Goal: Task Accomplishment & Management: Manage account settings

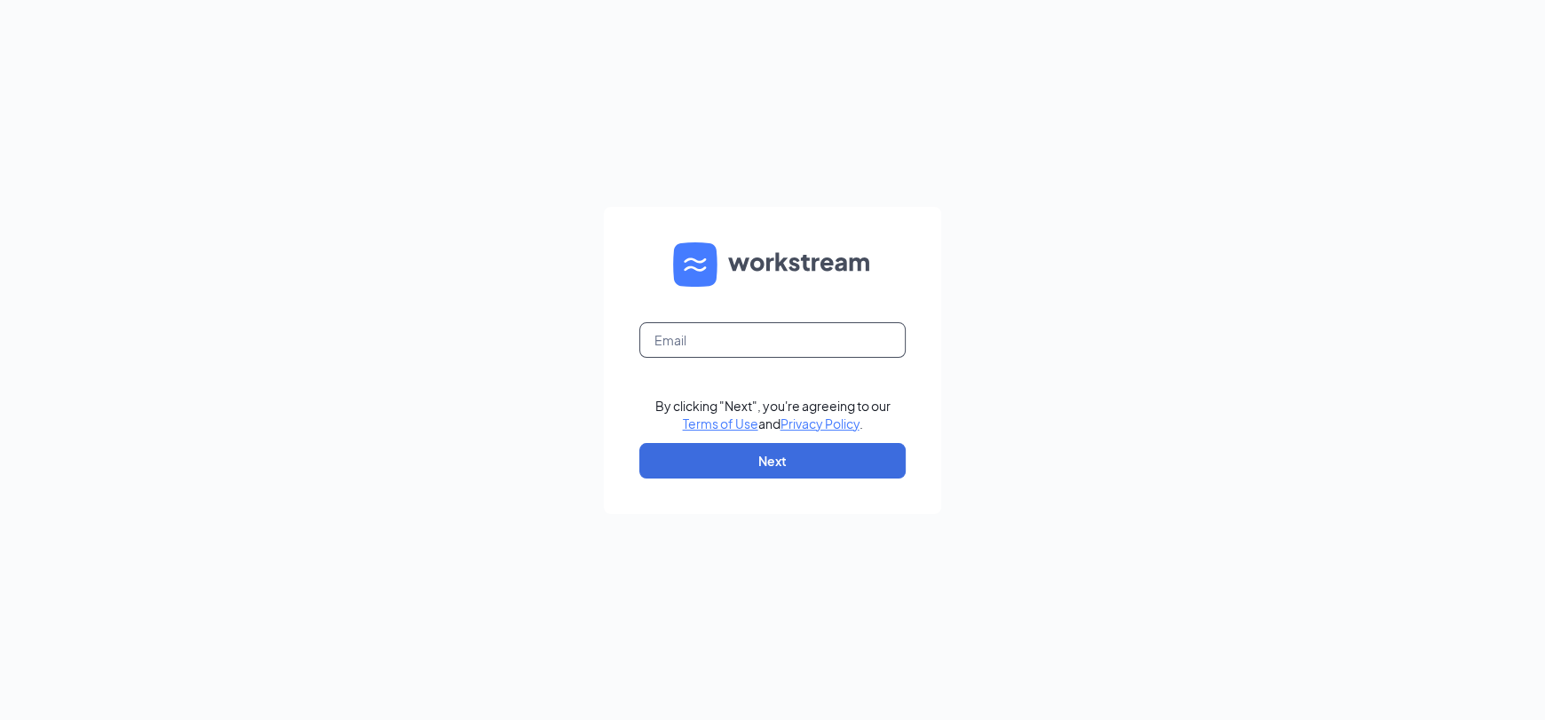
click at [683, 343] on input "text" at bounding box center [772, 340] width 266 height 36
type input "dolphin2414@yahoo.com"
click at [730, 463] on button "Next" at bounding box center [772, 461] width 266 height 36
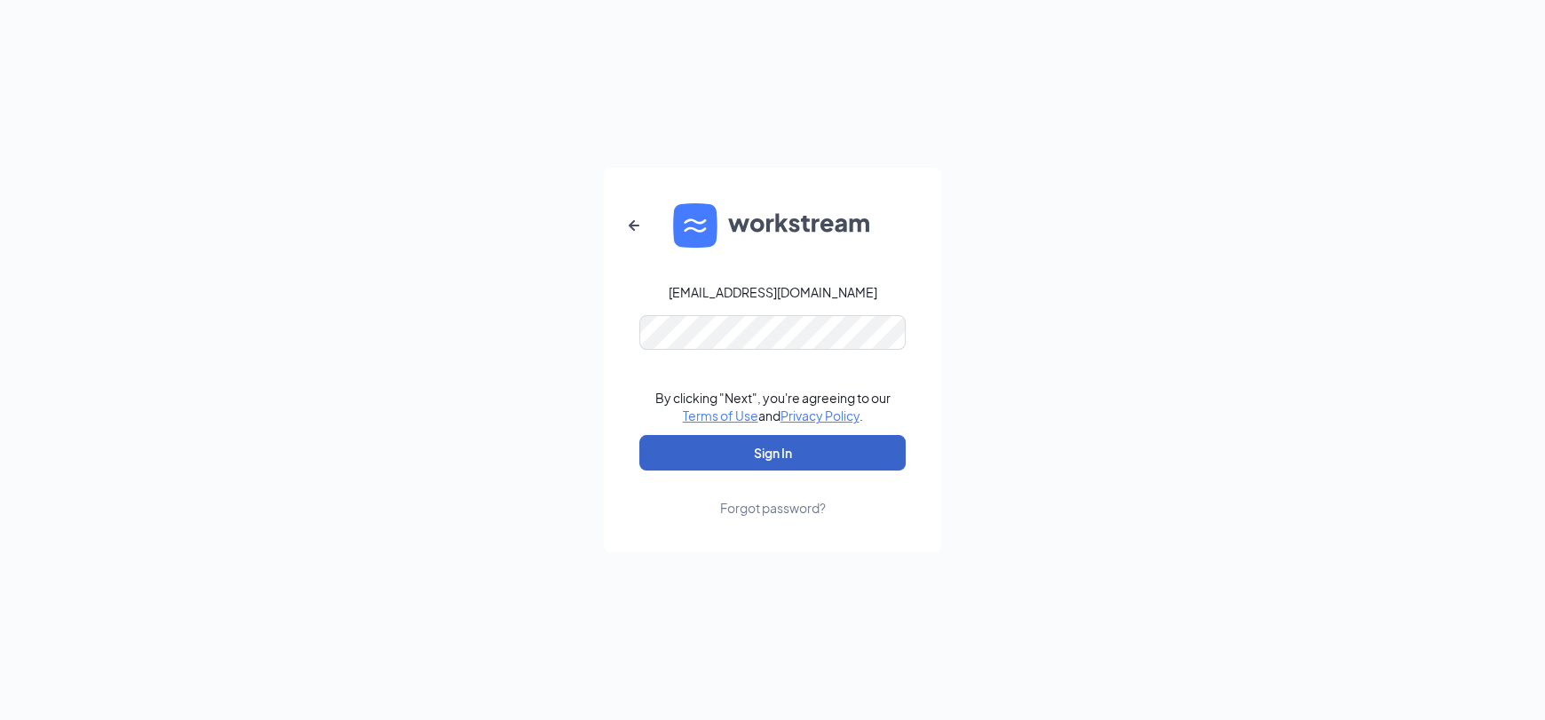
click at [639, 435] on button "Sign In" at bounding box center [772, 453] width 266 height 36
click at [669, 441] on button "Sign In" at bounding box center [772, 453] width 266 height 36
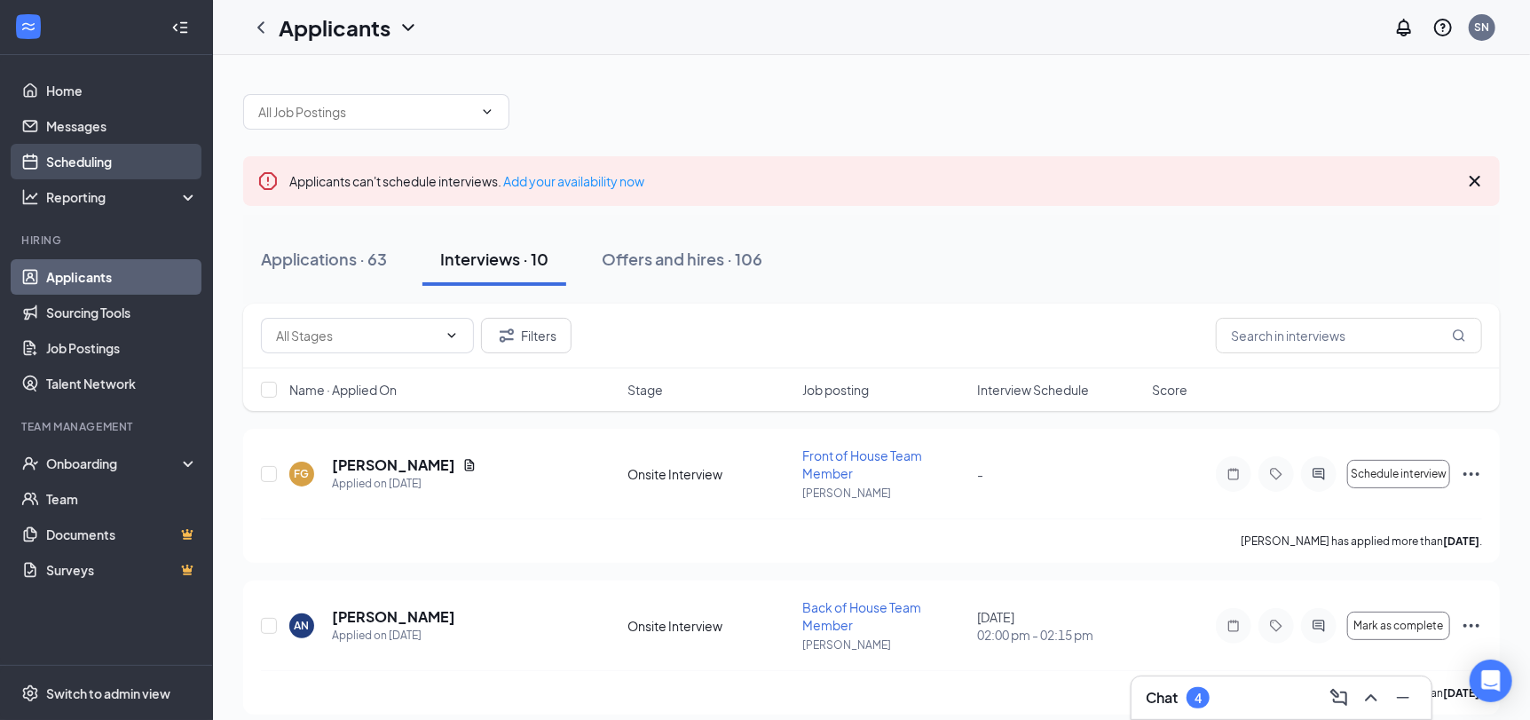
click at [119, 156] on link "Scheduling" at bounding box center [122, 162] width 152 height 36
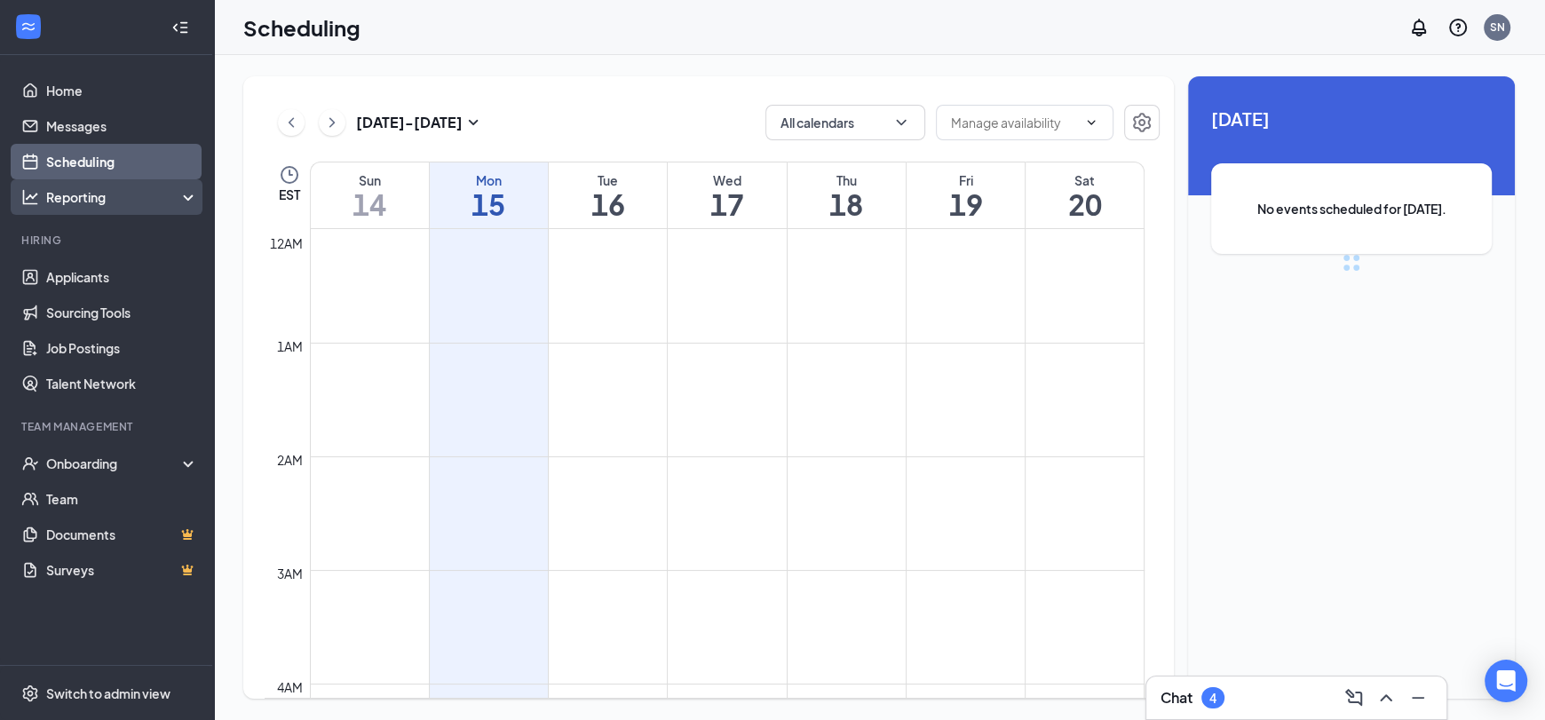
scroll to position [872, 0]
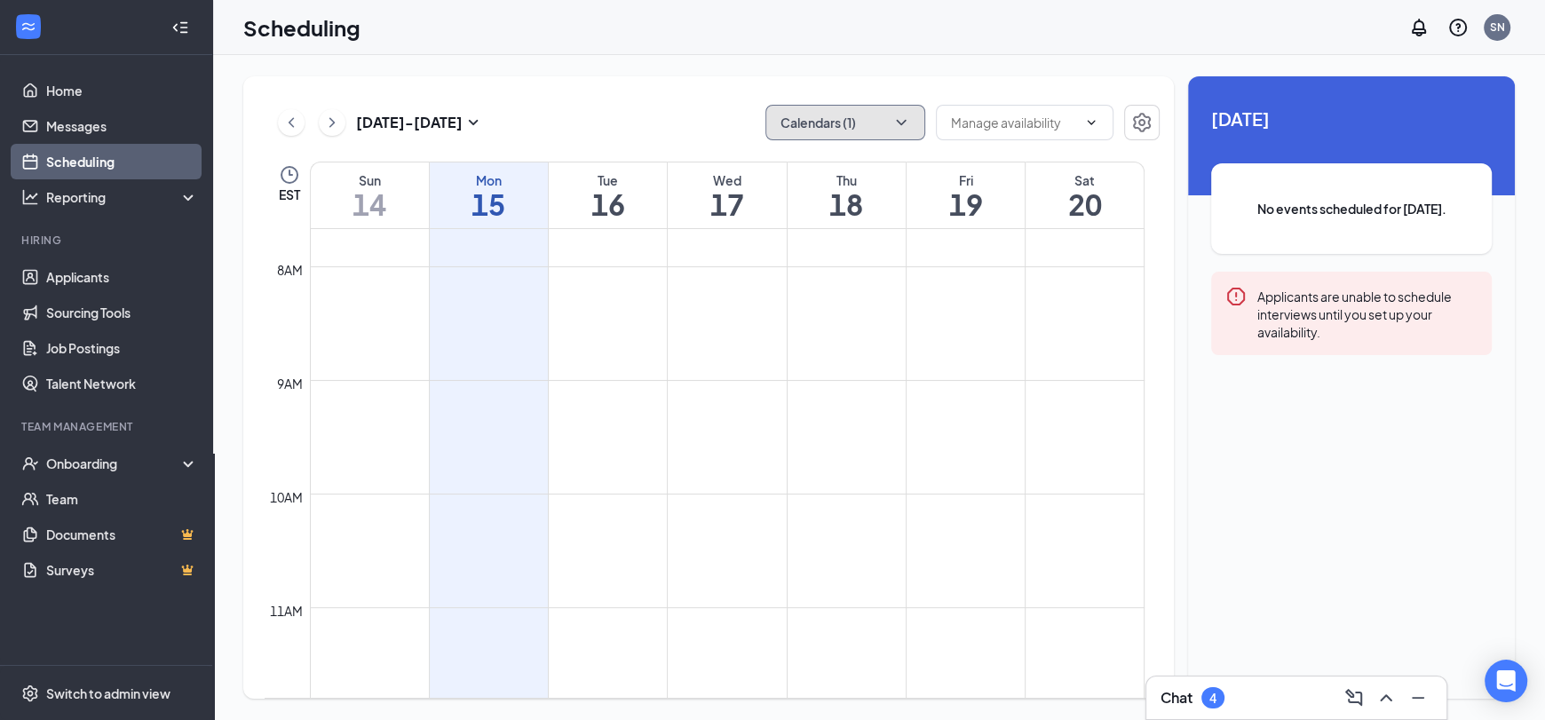
click at [848, 126] on button "Calendars (1)" at bounding box center [845, 123] width 160 height 36
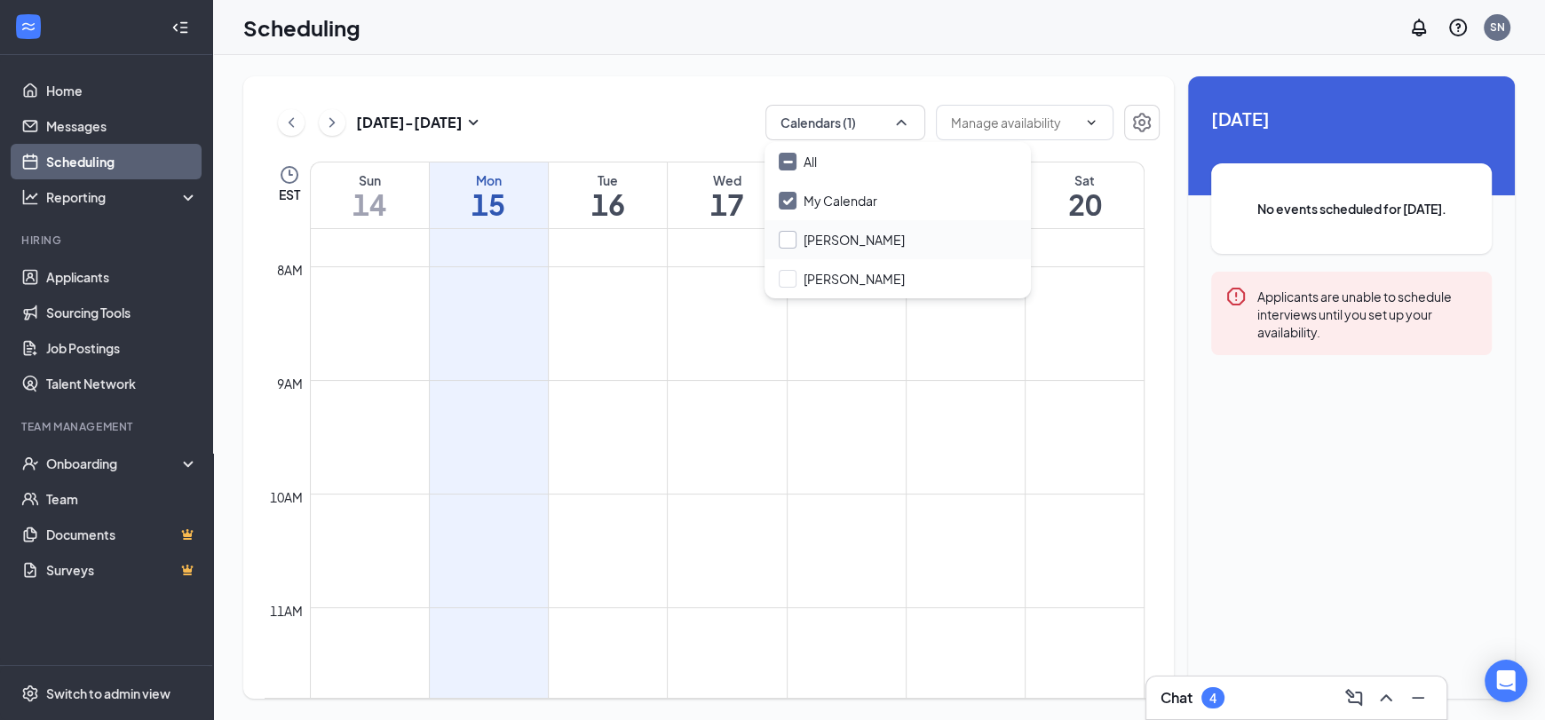
click at [837, 237] on input "Amanda Richardson" at bounding box center [842, 240] width 126 height 18
checkbox input "true"
click at [961, 471] on td at bounding box center [727, 479] width 834 height 28
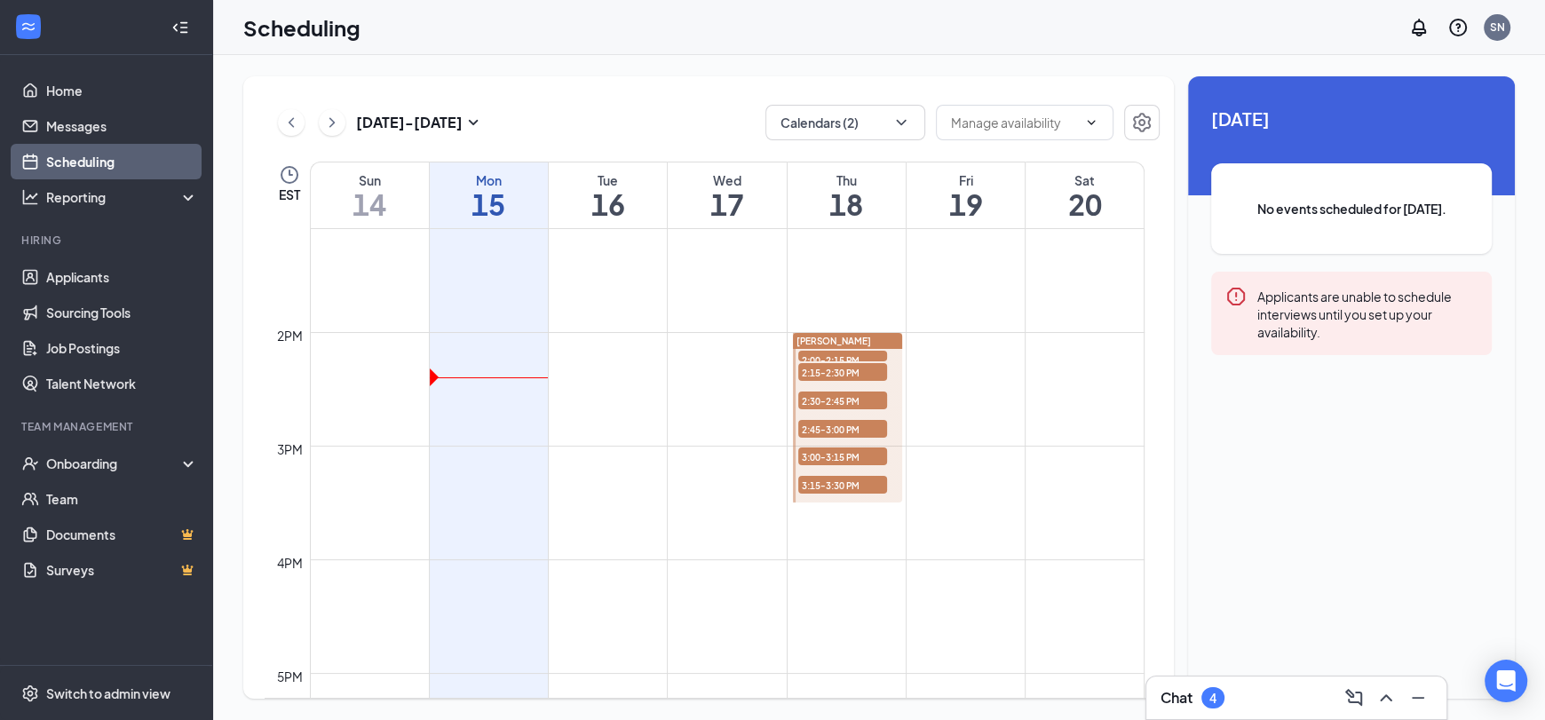
scroll to position [1493, 0]
click at [859, 349] on span "2:00-2:15 PM" at bounding box center [842, 354] width 89 height 18
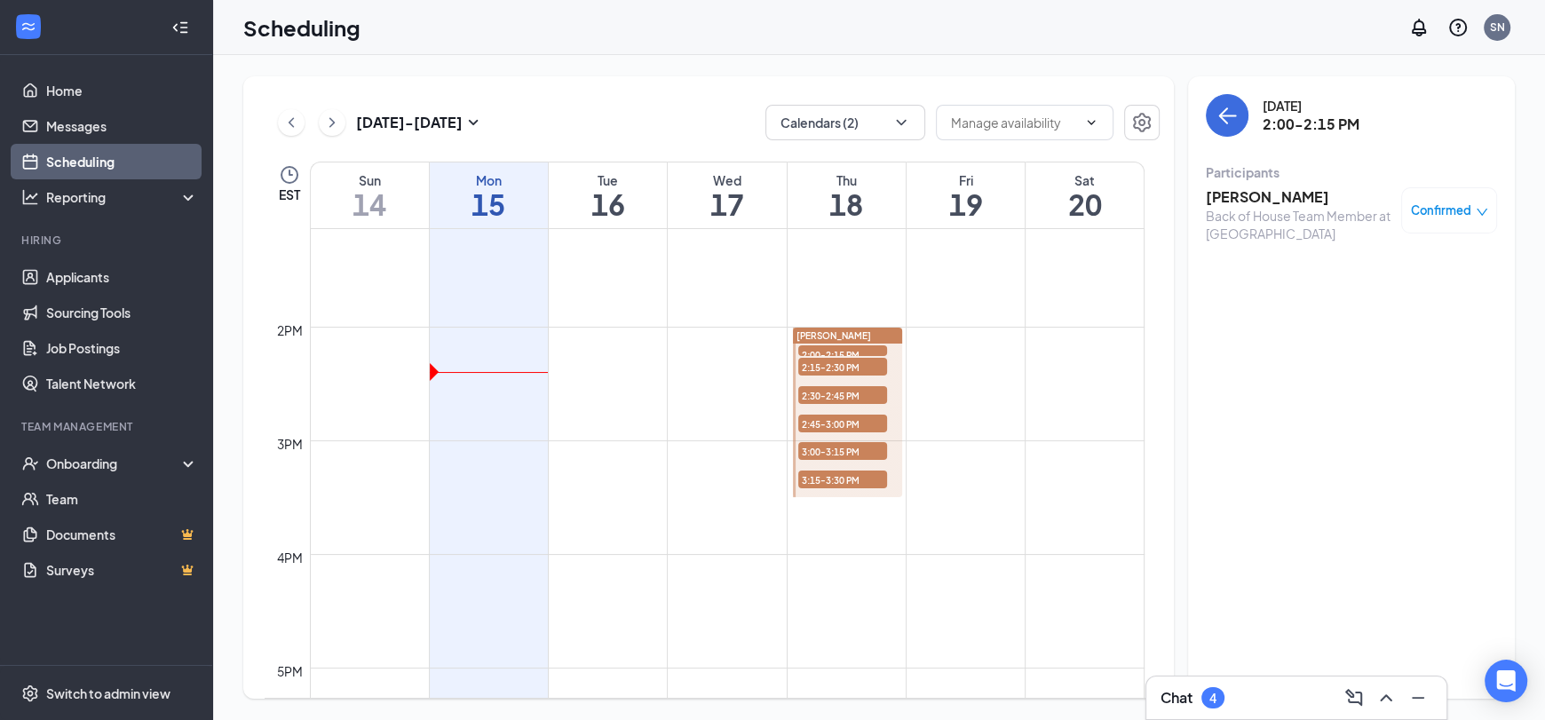
click at [1235, 203] on h3 "Aiden Neal" at bounding box center [1299, 197] width 186 height 20
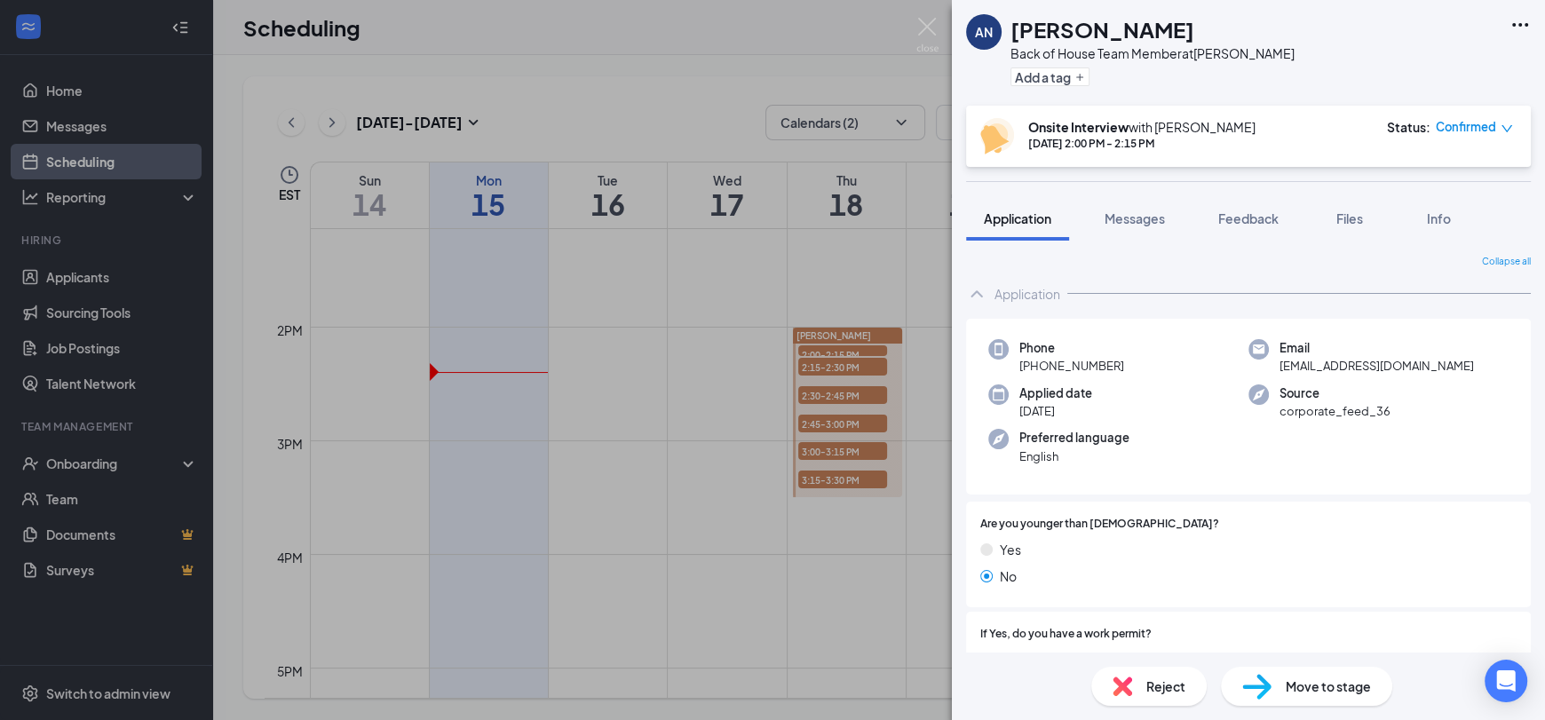
click at [1512, 24] on icon "Ellipses" at bounding box center [1520, 25] width 16 height 4
click at [1454, 63] on link "View full application" at bounding box center [1423, 65] width 192 height 18
click at [860, 367] on div "AN Aiden Neal Back of House Team Member at Fuquay Varina Add a tag Onsite Inter…" at bounding box center [772, 360] width 1545 height 720
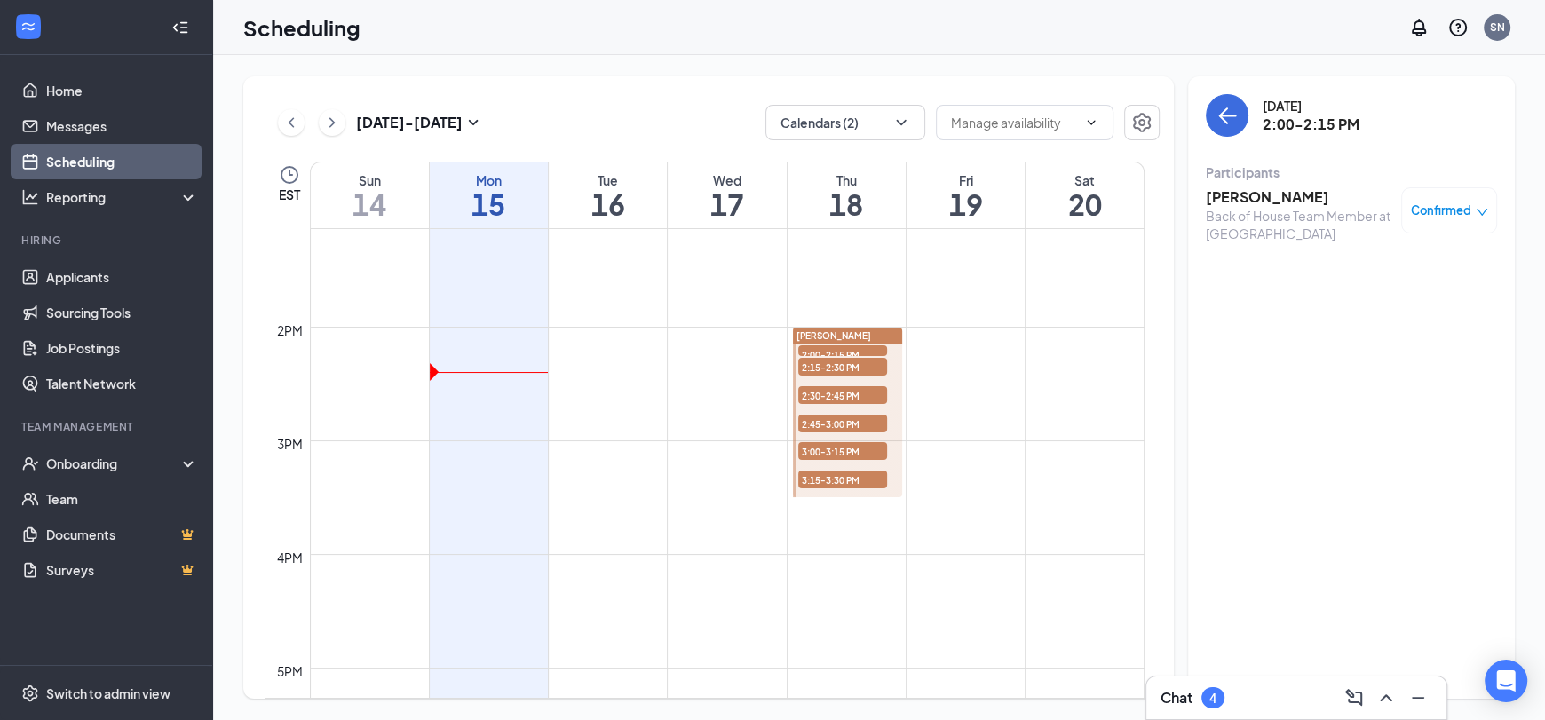
click at [860, 367] on span "2:15-2:30 PM" at bounding box center [842, 367] width 89 height 18
click at [1277, 215] on div "Front of House Team Member at Fuquay Varina" at bounding box center [1299, 225] width 186 height 36
click at [1261, 189] on h3 "Chloe Richardson" at bounding box center [1299, 197] width 186 height 20
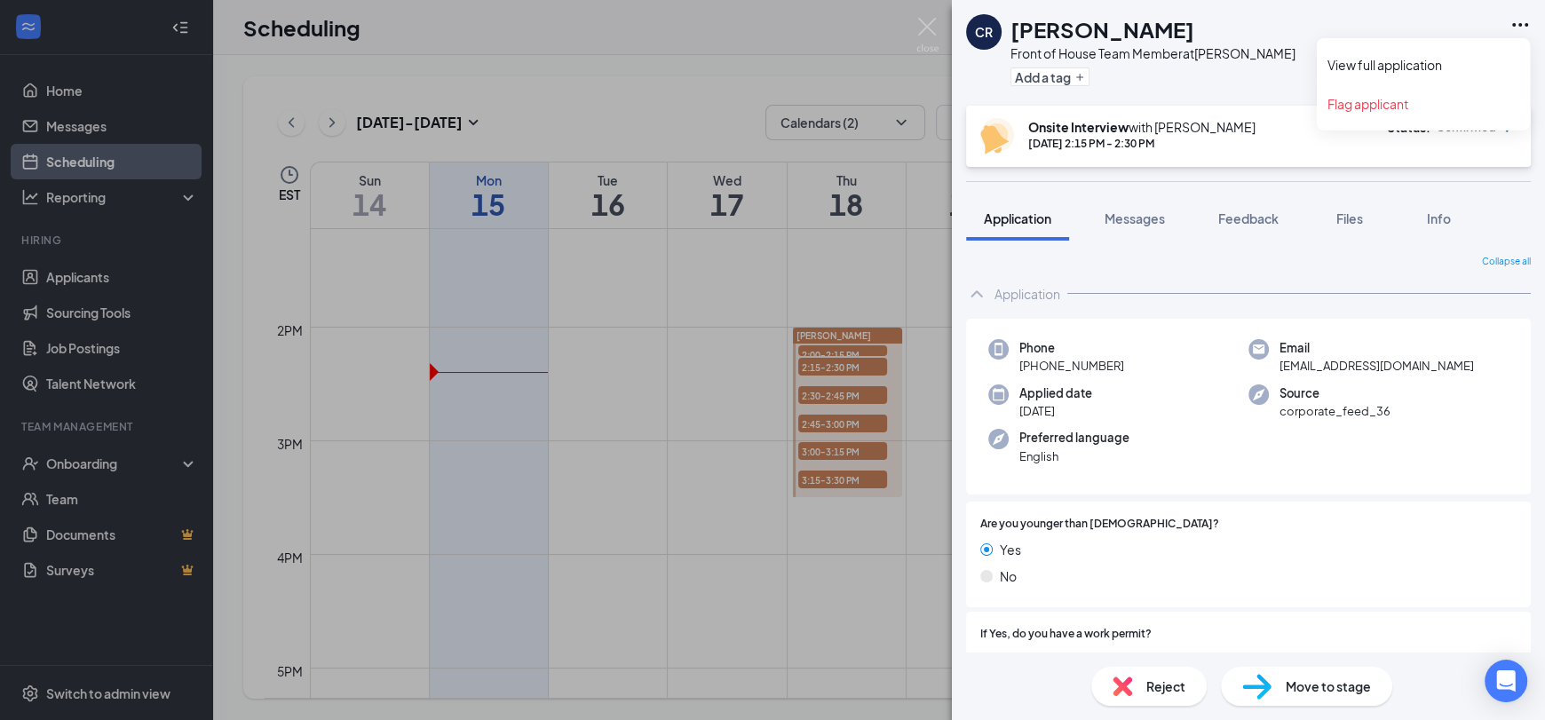
click at [1514, 24] on icon "Ellipses" at bounding box center [1520, 25] width 16 height 4
click at [1423, 63] on link "View full application" at bounding box center [1423, 65] width 192 height 18
click at [829, 392] on div "CR Chloe Richardson Front of House Team Member at Fuquay Varina Add a tag Onsit…" at bounding box center [772, 360] width 1545 height 720
click at [829, 392] on span "2:30-2:45 PM" at bounding box center [842, 395] width 89 height 18
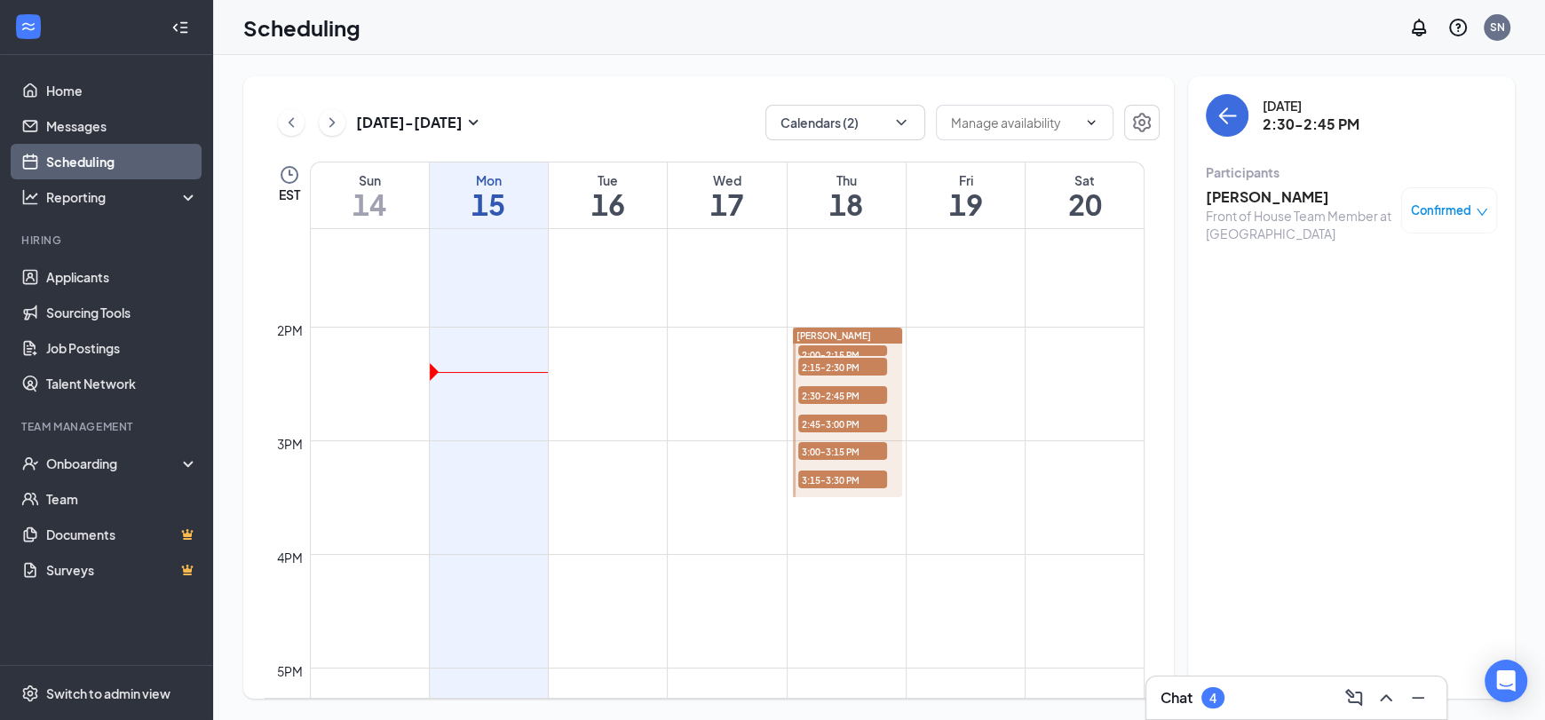
click at [829, 392] on span "2:30-2:45 PM" at bounding box center [842, 395] width 89 height 18
click at [1311, 214] on div "Front of House Team Member at Fuquay Varina" at bounding box center [1299, 225] width 186 height 36
click at [1261, 199] on h3 "Tabitha Mangum" at bounding box center [1299, 197] width 186 height 20
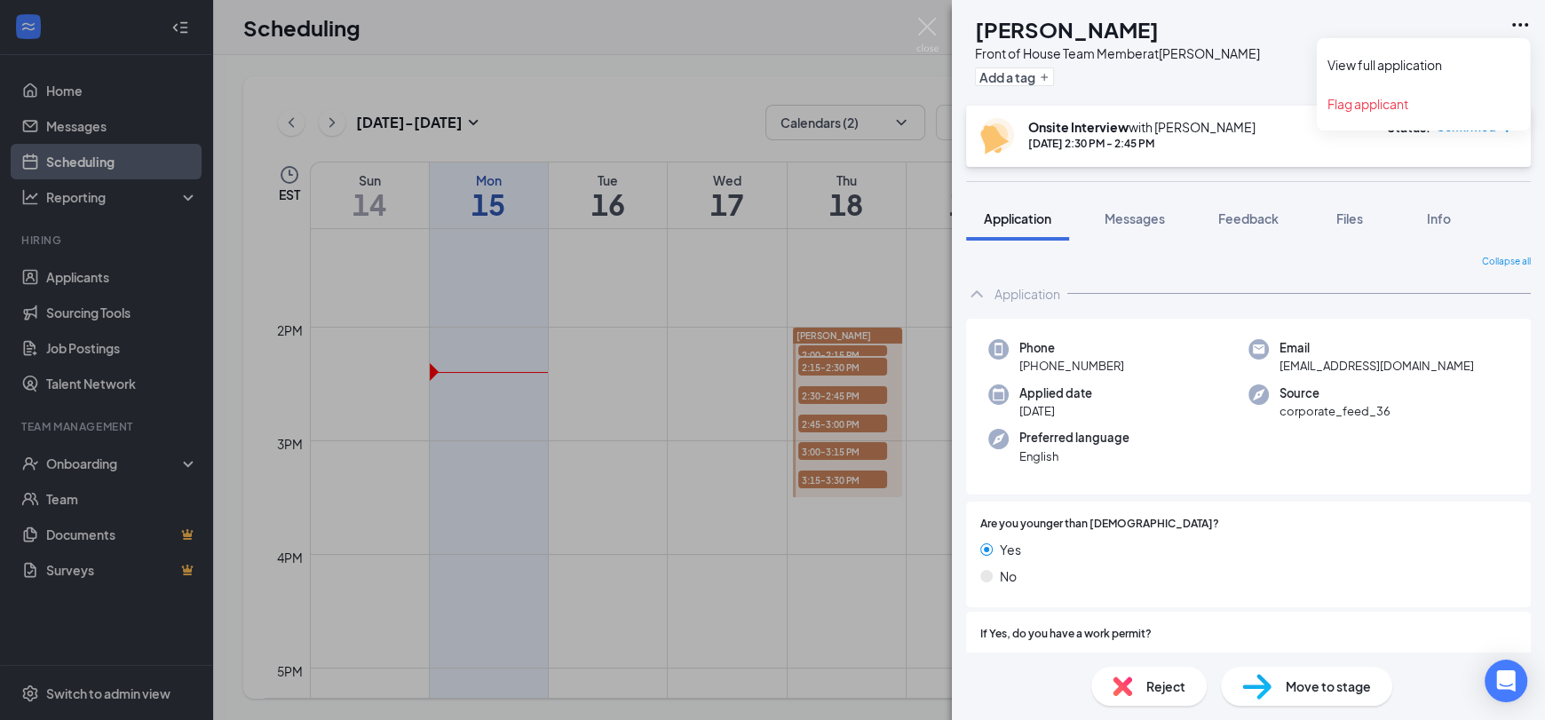
click at [1516, 28] on icon "Ellipses" at bounding box center [1519, 24] width 21 height 21
click at [1480, 60] on link "View full application" at bounding box center [1423, 65] width 192 height 18
click at [823, 423] on div "TM Tabitha Mangum Front of House Team Member at Fuquay Varina Add a tag Onsite …" at bounding box center [772, 360] width 1545 height 720
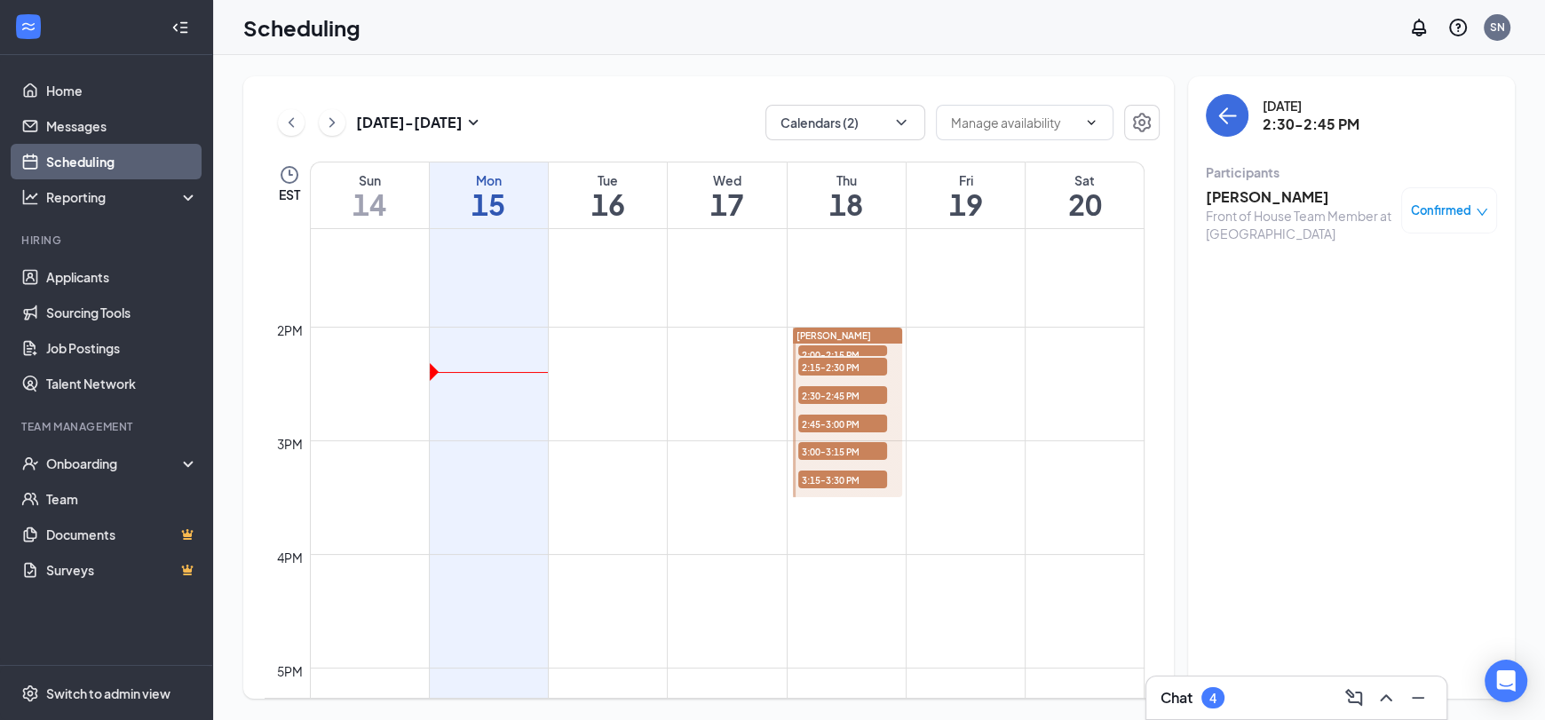
click at [823, 423] on span "2:45-3:00 PM" at bounding box center [842, 424] width 89 height 18
click at [1286, 190] on h3 "Kaden Dhaliwal" at bounding box center [1299, 197] width 186 height 20
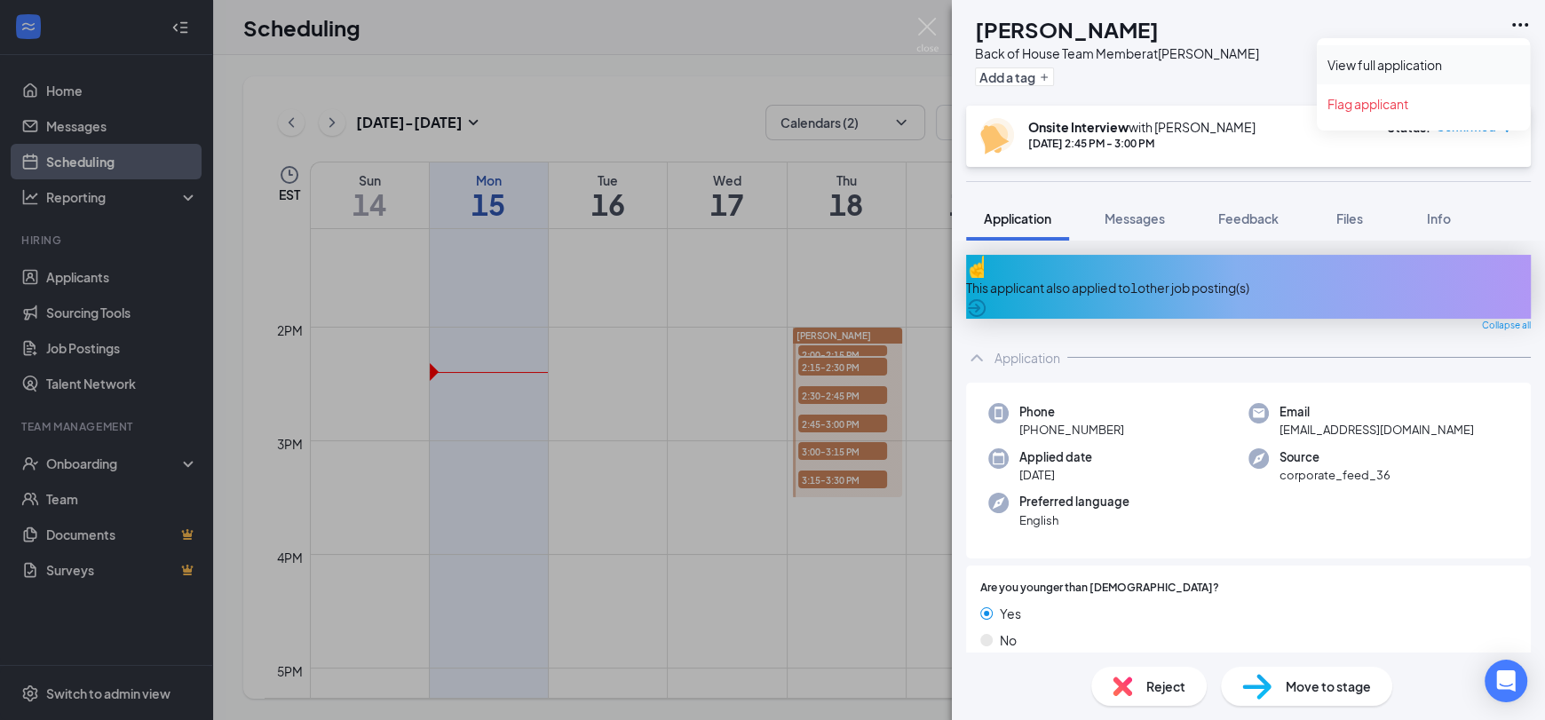
click at [1446, 73] on link "View full application" at bounding box center [1423, 65] width 192 height 18
click at [851, 449] on div "KD Kaden Dhaliwal Back of House Team Member at Fuquay Varina Add a tag Onsite I…" at bounding box center [772, 360] width 1545 height 720
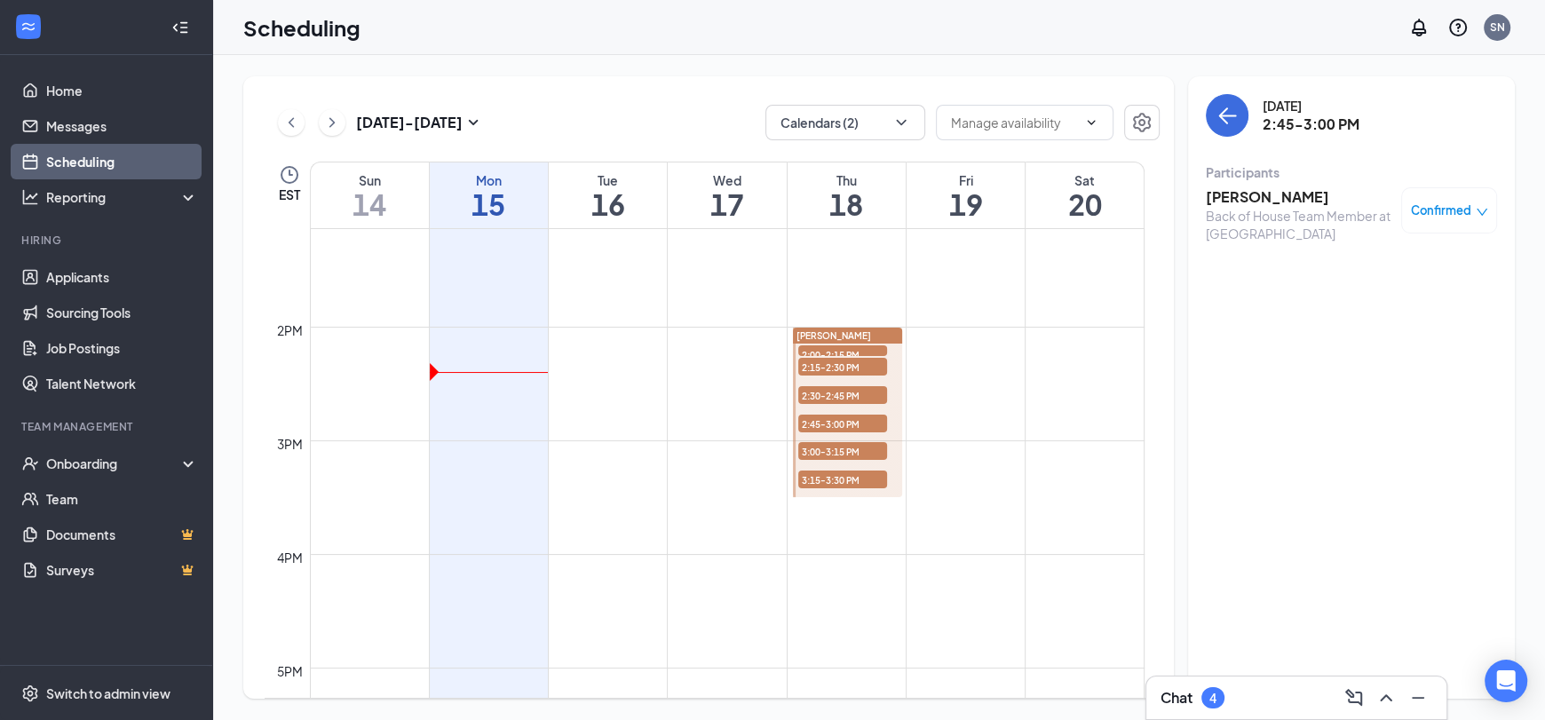
click at [852, 449] on span "3:00-3:15 PM" at bounding box center [842, 451] width 89 height 18
click at [1277, 199] on h3 "Carlos Alvarez" at bounding box center [1299, 197] width 186 height 20
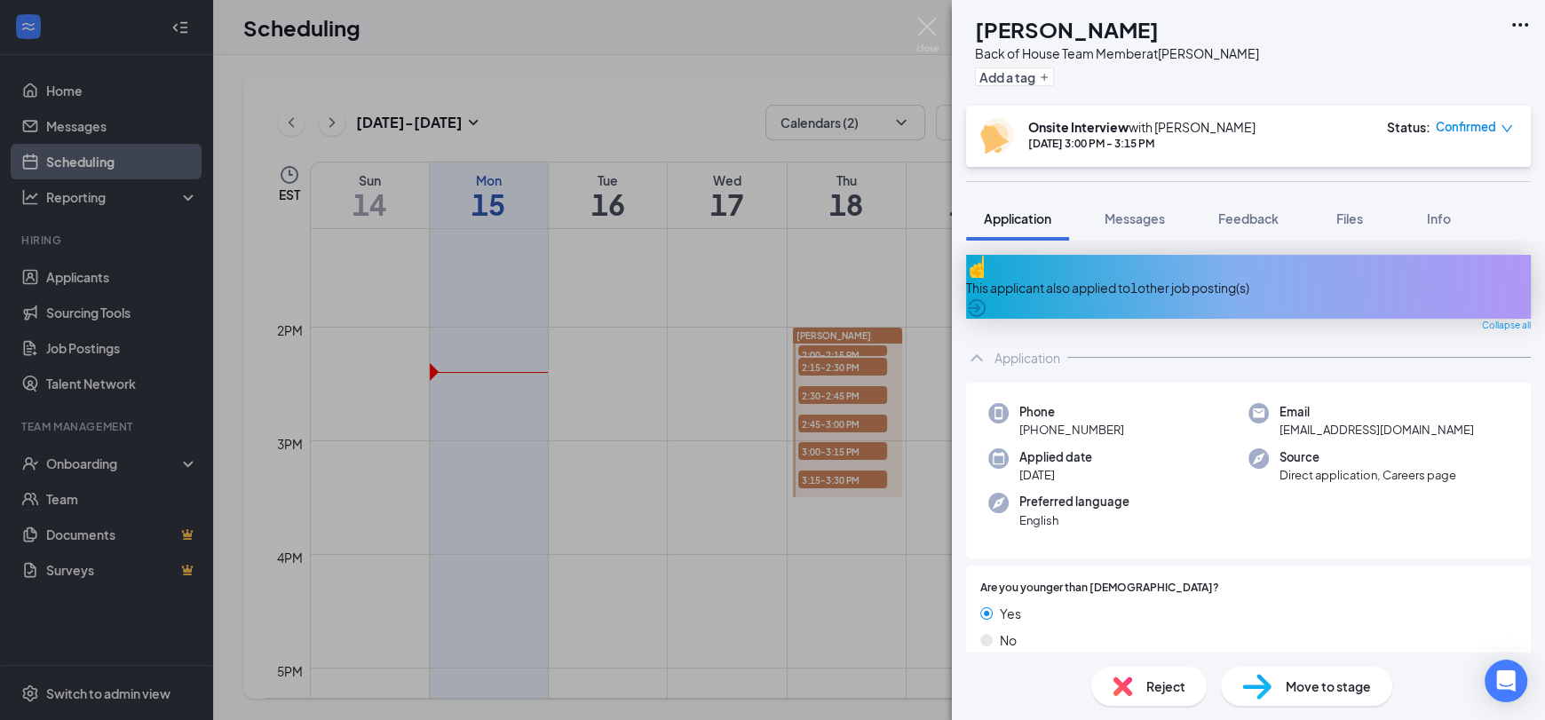
click at [1521, 15] on icon "Ellipses" at bounding box center [1519, 24] width 21 height 21
click at [1515, 23] on icon "Ellipses" at bounding box center [1519, 24] width 21 height 21
click at [1466, 58] on link "View full application" at bounding box center [1423, 65] width 192 height 18
click at [866, 471] on div "CA Carlos Alvarez Back of House Team Member at Fuquay Varina Add a tag Onsite I…" at bounding box center [772, 360] width 1545 height 720
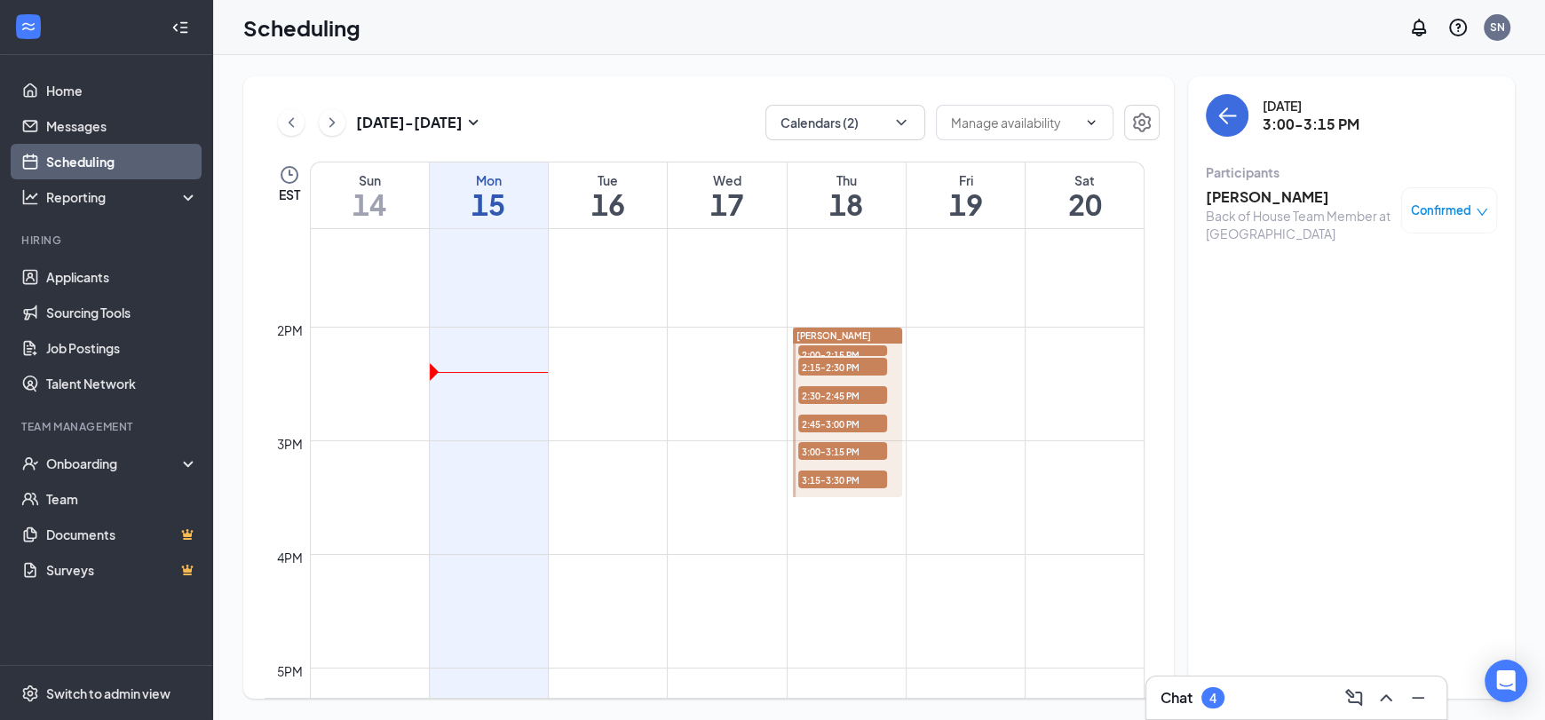
click at [862, 482] on span "3:15-3:30 PM" at bounding box center [842, 480] width 89 height 18
click at [1261, 196] on h3 "[PERSON_NAME] [PERSON_NAME]" at bounding box center [1299, 206] width 186 height 39
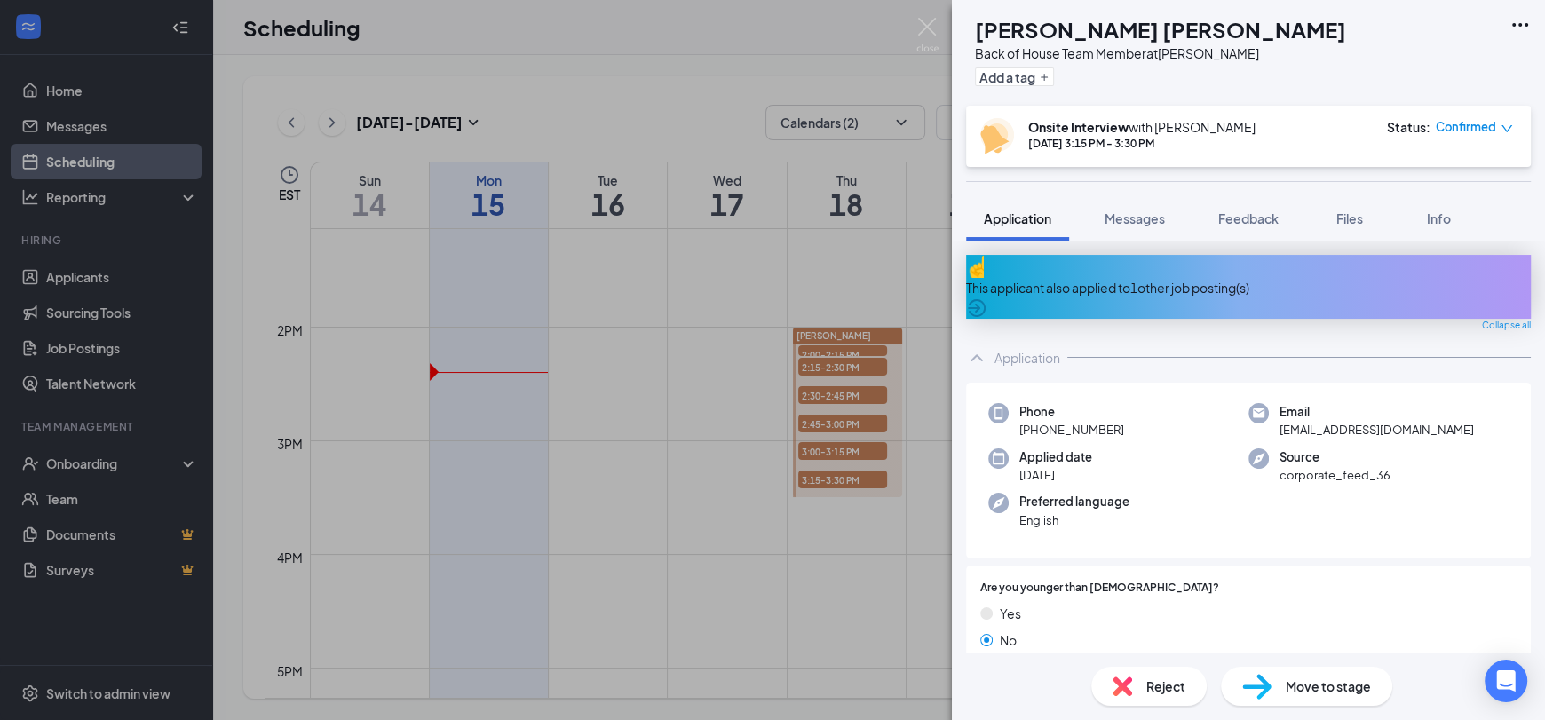
click at [1517, 24] on icon "Ellipses" at bounding box center [1520, 25] width 16 height 4
click at [1453, 72] on link "View full application" at bounding box center [1423, 65] width 192 height 18
click at [599, 369] on div "CC Cindy Linnett Cruz Rodríguez Back of House Team Member at Fuquay Varina Add …" at bounding box center [772, 360] width 1545 height 720
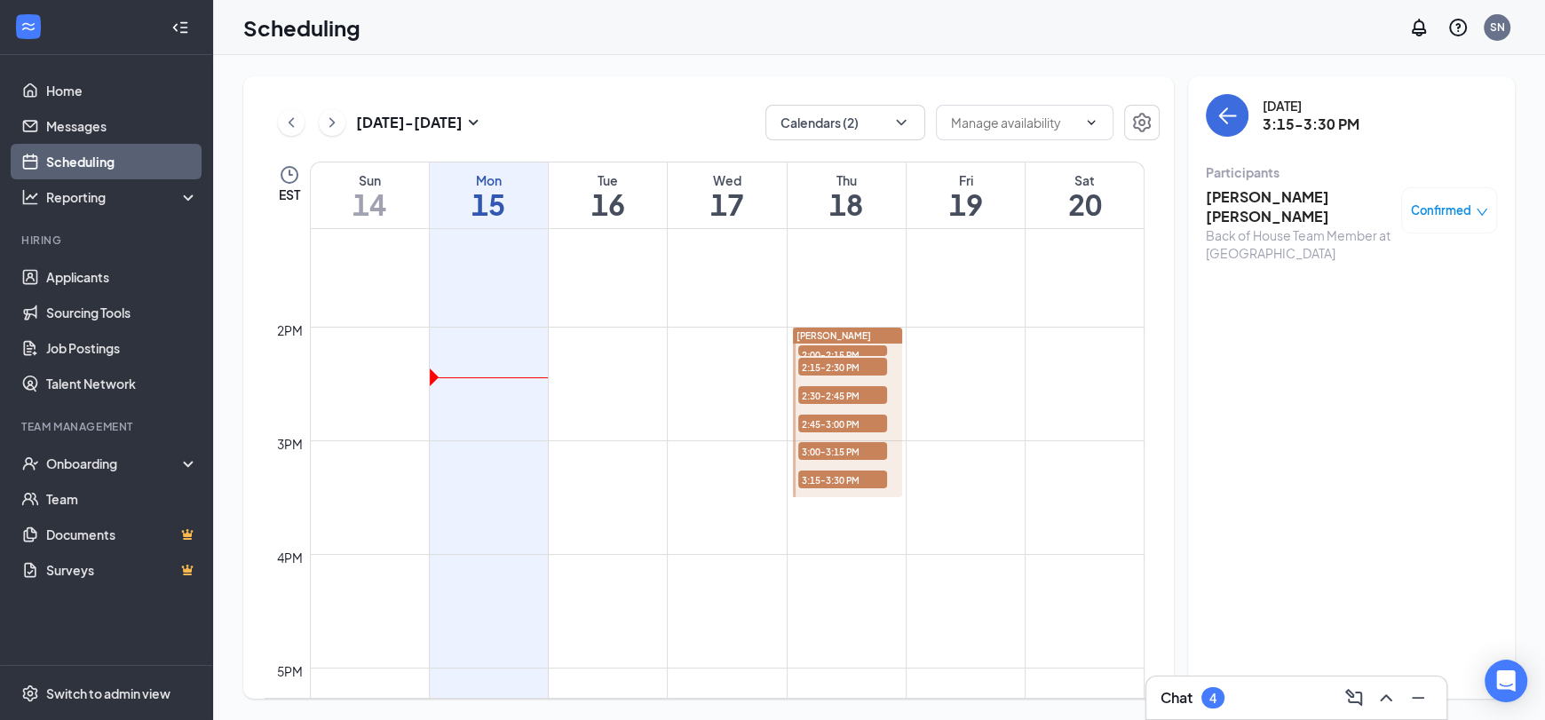
click at [852, 175] on div "Thu" at bounding box center [846, 180] width 118 height 18
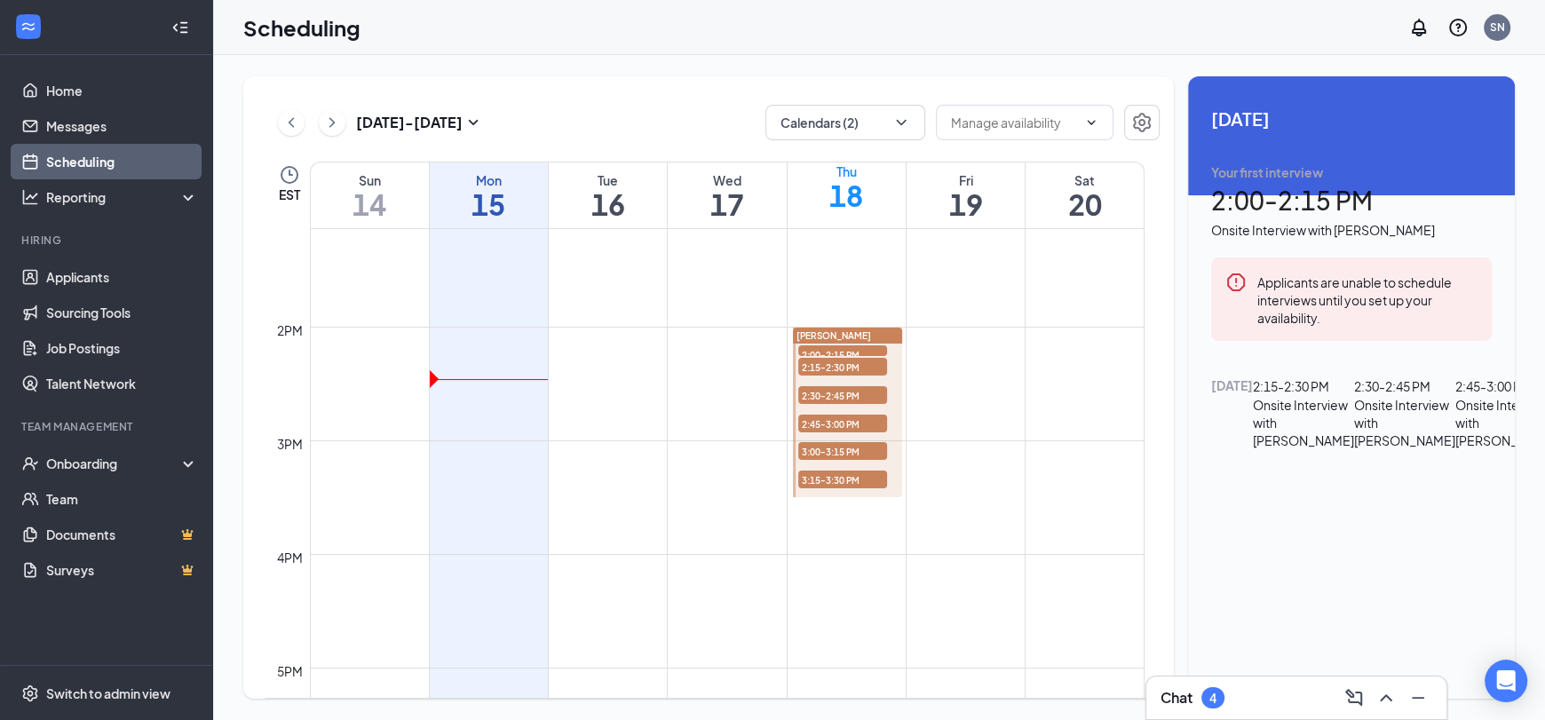
scroll to position [289, 0]
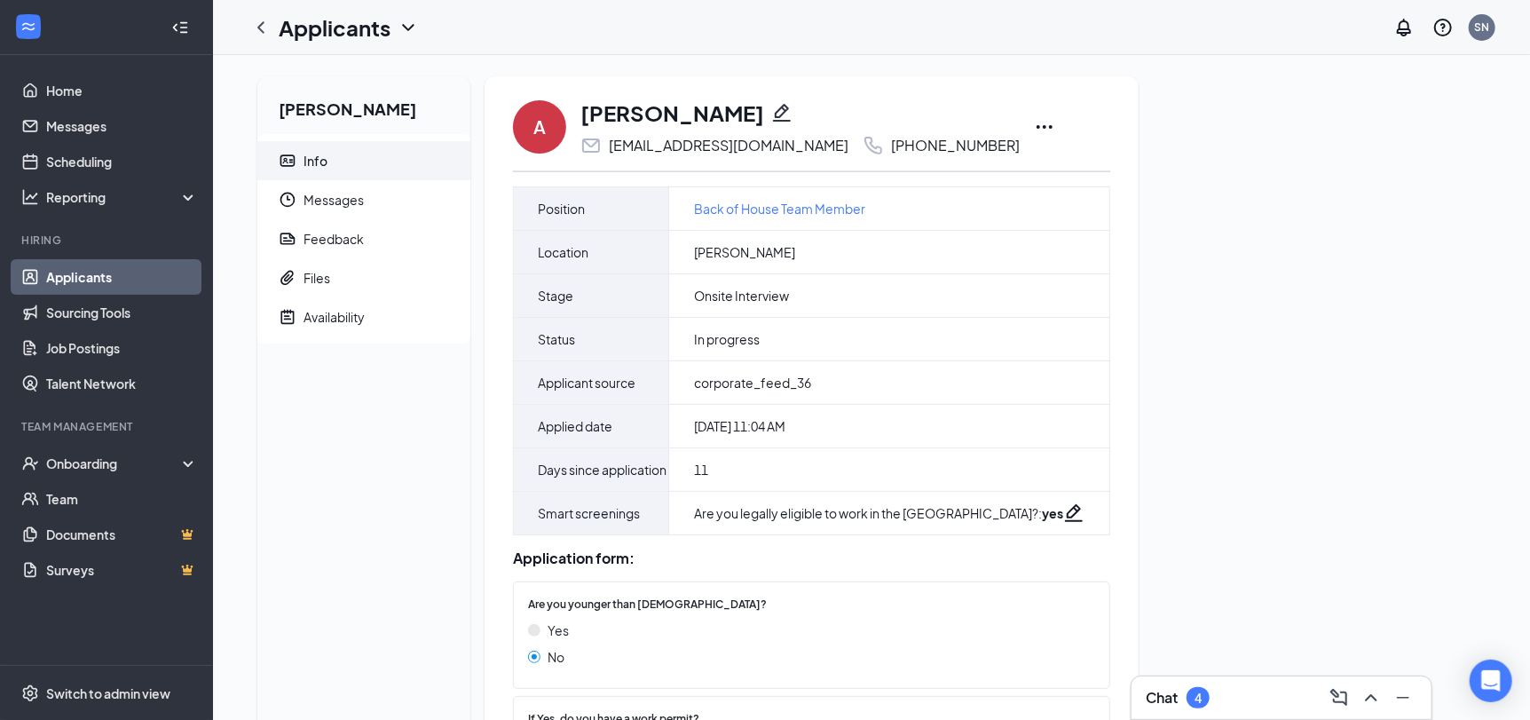
click at [1034, 124] on icon "Ellipses" at bounding box center [1044, 126] width 21 height 21
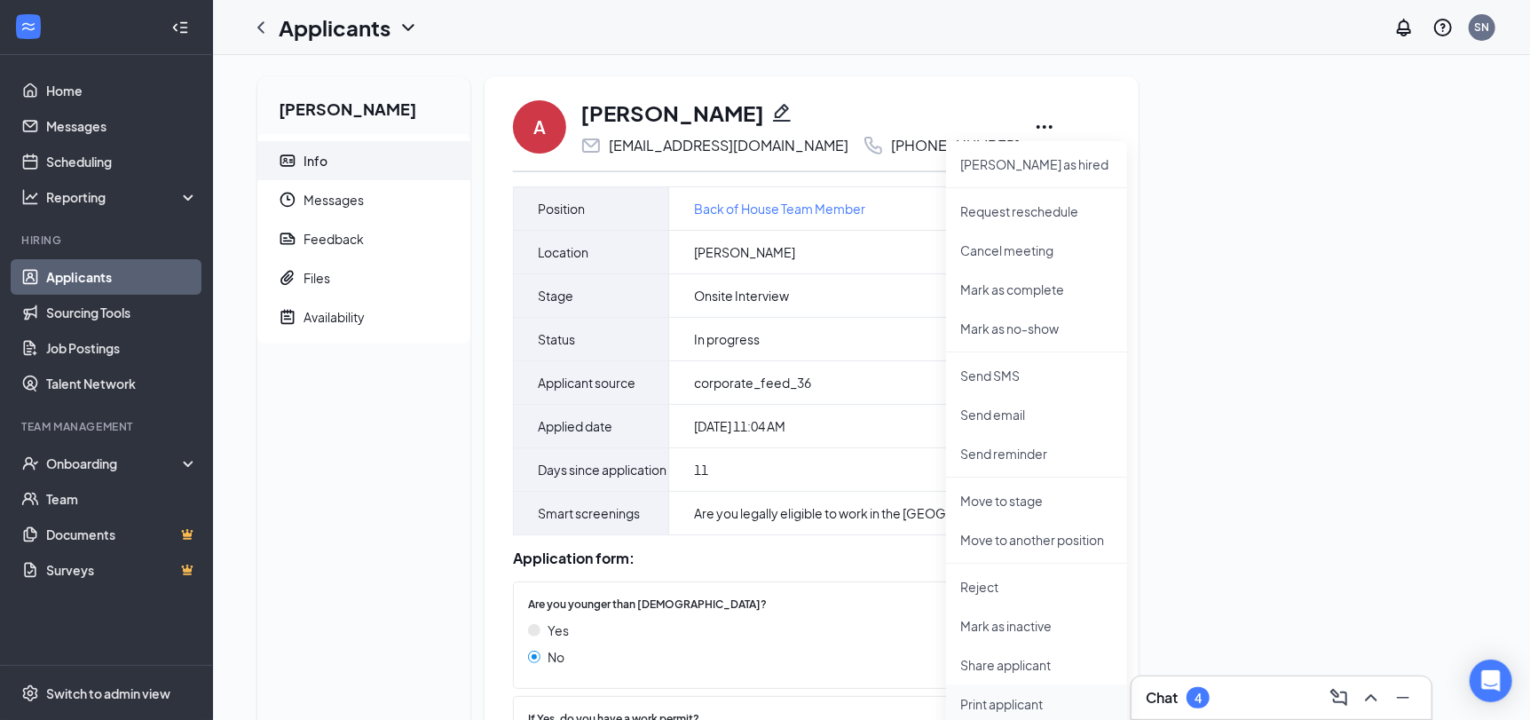
click at [1004, 695] on p "Print applicant" at bounding box center [1037, 704] width 153 height 18
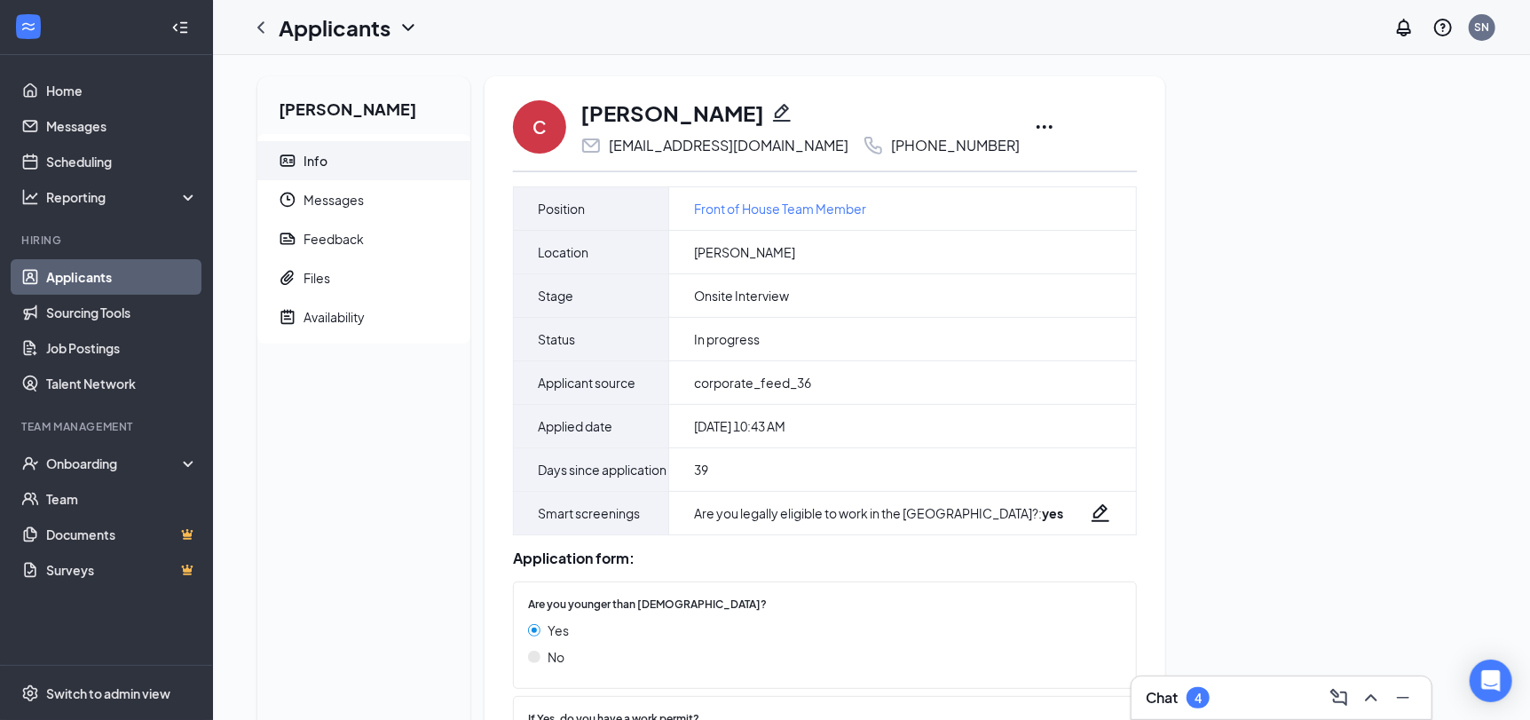
click at [1039, 130] on icon "Ellipses" at bounding box center [1044, 126] width 21 height 21
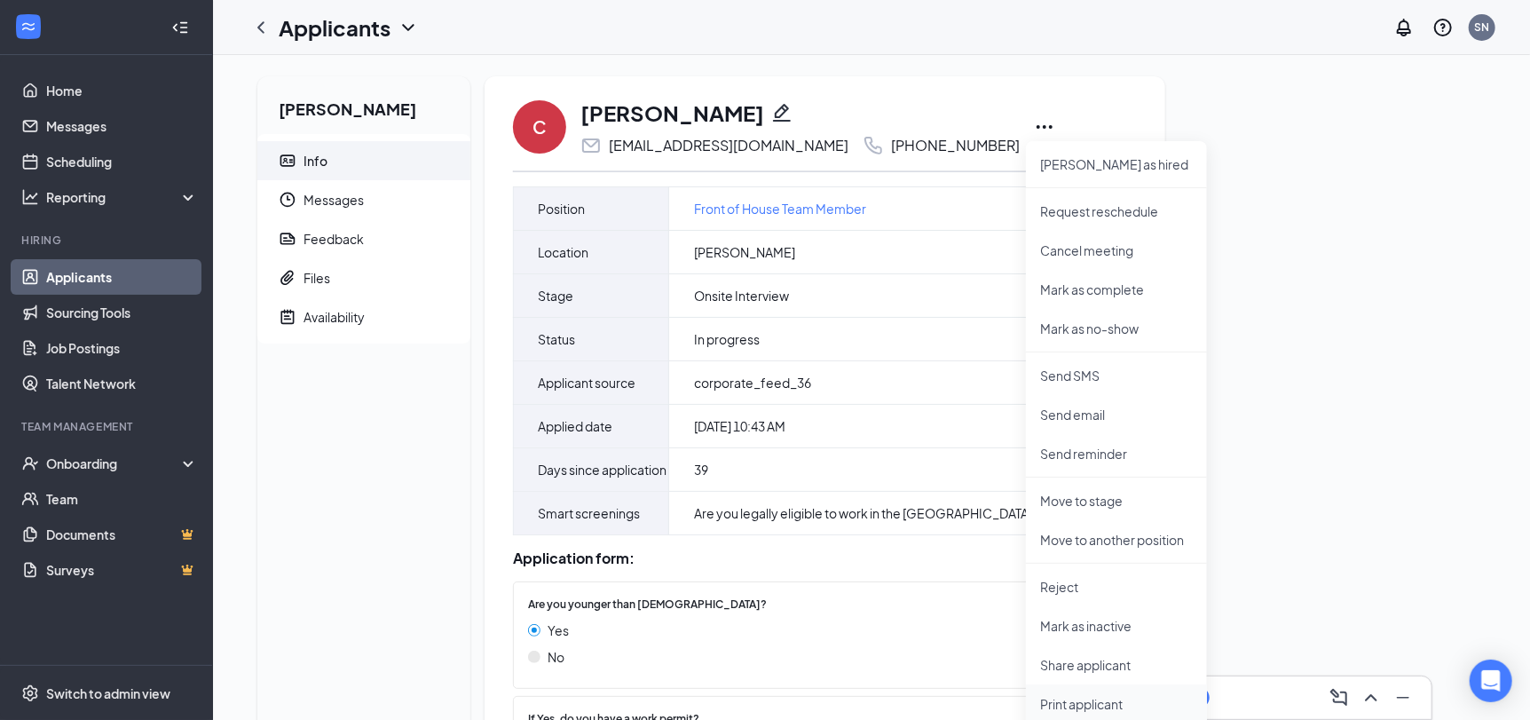
click at [1095, 699] on p "Print applicant" at bounding box center [1116, 704] width 153 height 18
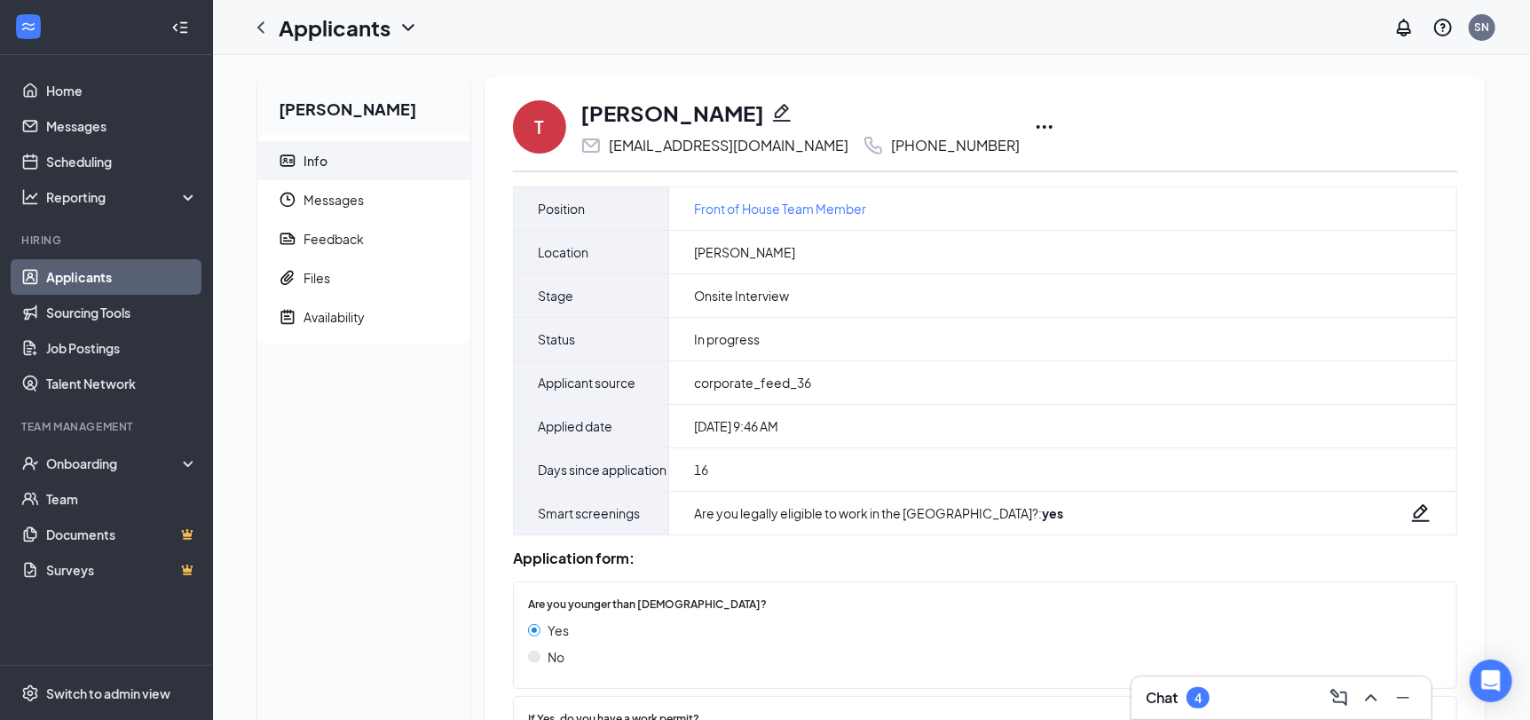
click at [987, 124] on div "T Tabitha Mangum tabitharuth08@gmail.com +1 (336) 504-0148" at bounding box center [985, 127] width 945 height 59
click at [1037, 127] on icon "Ellipses" at bounding box center [1045, 127] width 16 height 4
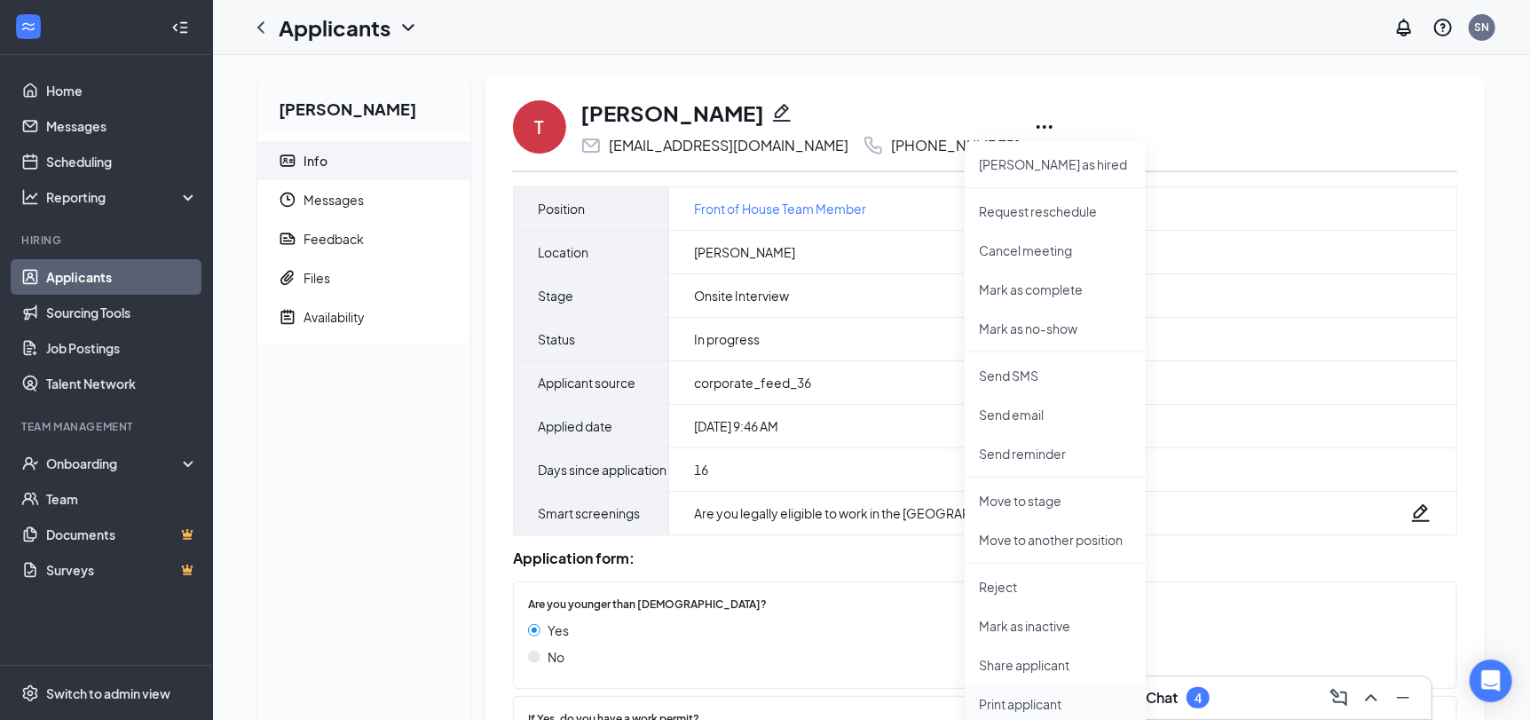
click at [1002, 703] on p "Print applicant" at bounding box center [1055, 704] width 153 height 18
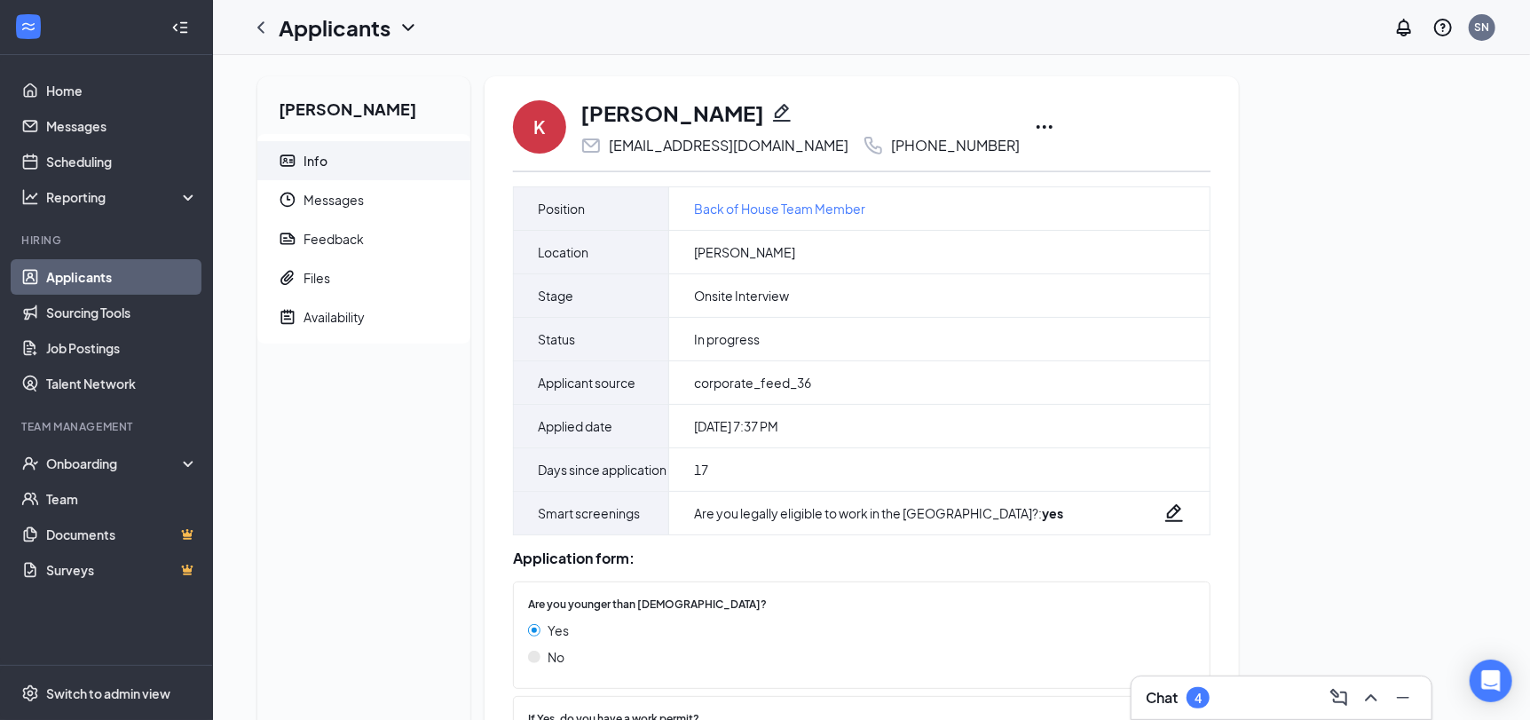
click at [1034, 130] on icon "Ellipses" at bounding box center [1044, 126] width 21 height 21
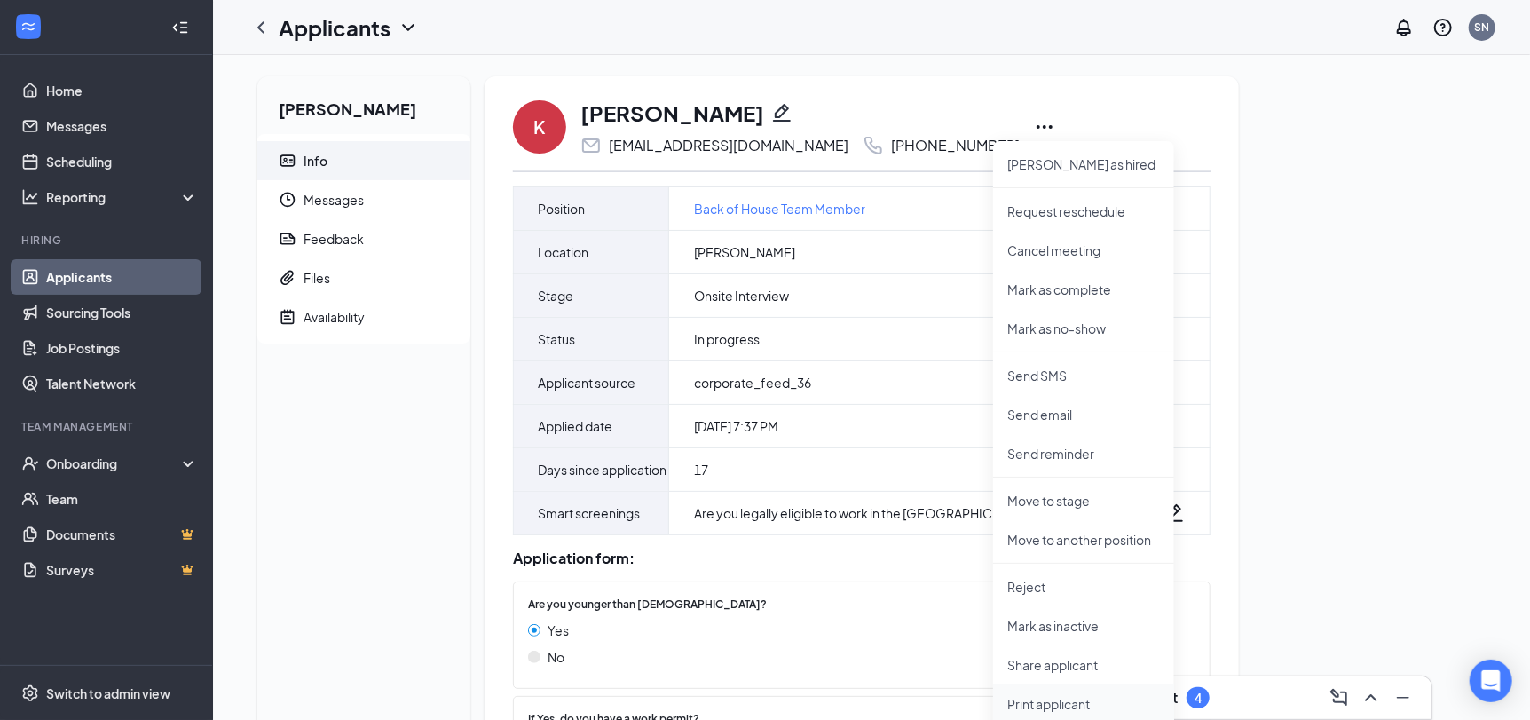
click at [1049, 704] on p "Print applicant" at bounding box center [1084, 704] width 153 height 18
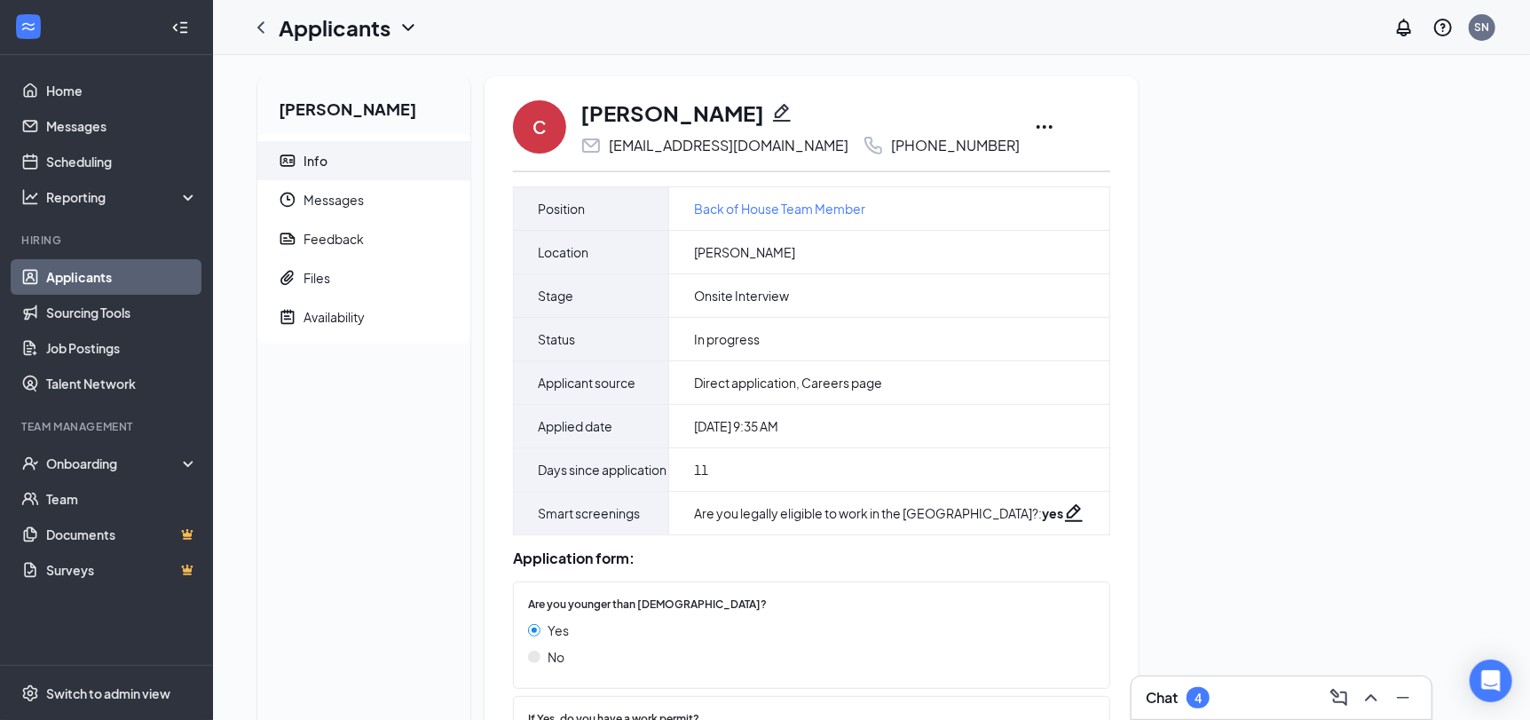
click at [1034, 123] on icon "Ellipses" at bounding box center [1044, 126] width 21 height 21
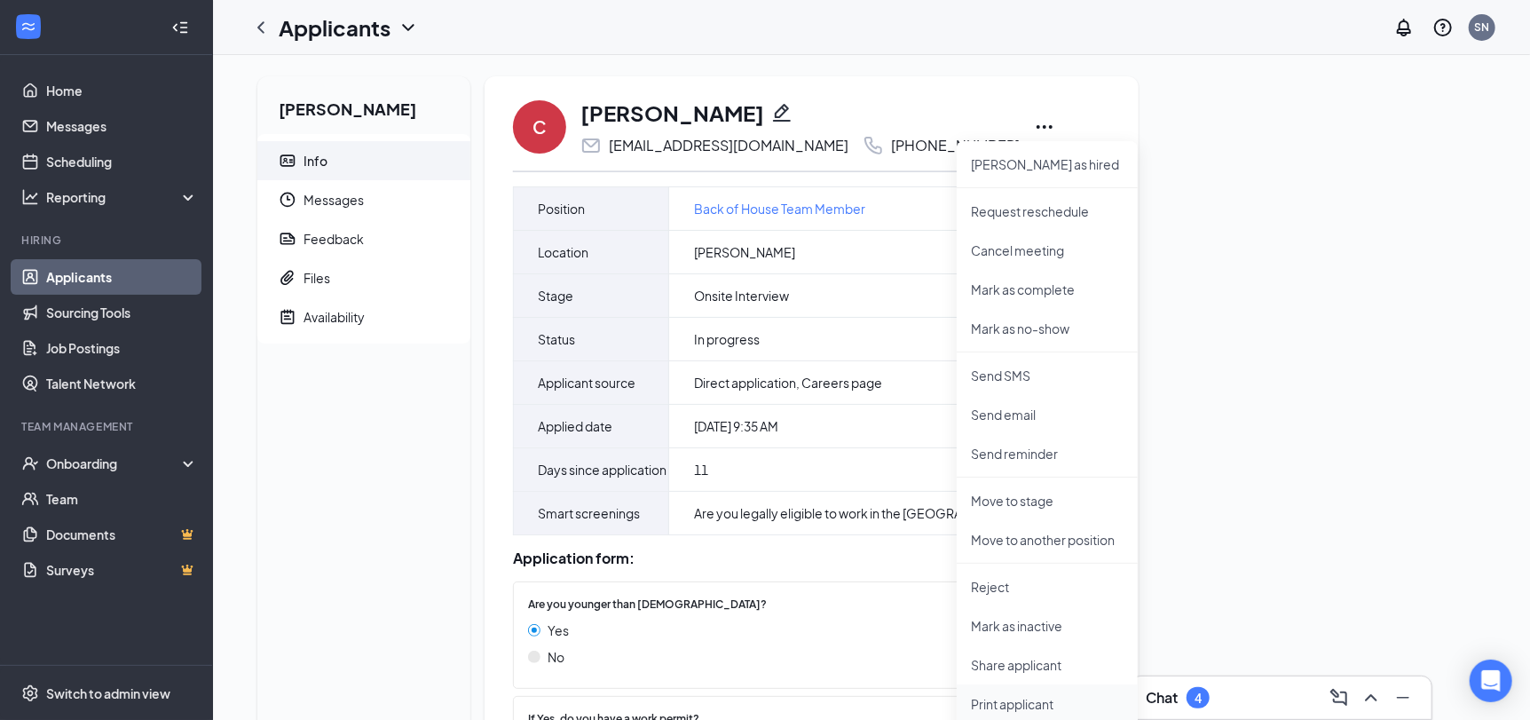
click at [1036, 709] on p "Print applicant" at bounding box center [1047, 704] width 153 height 18
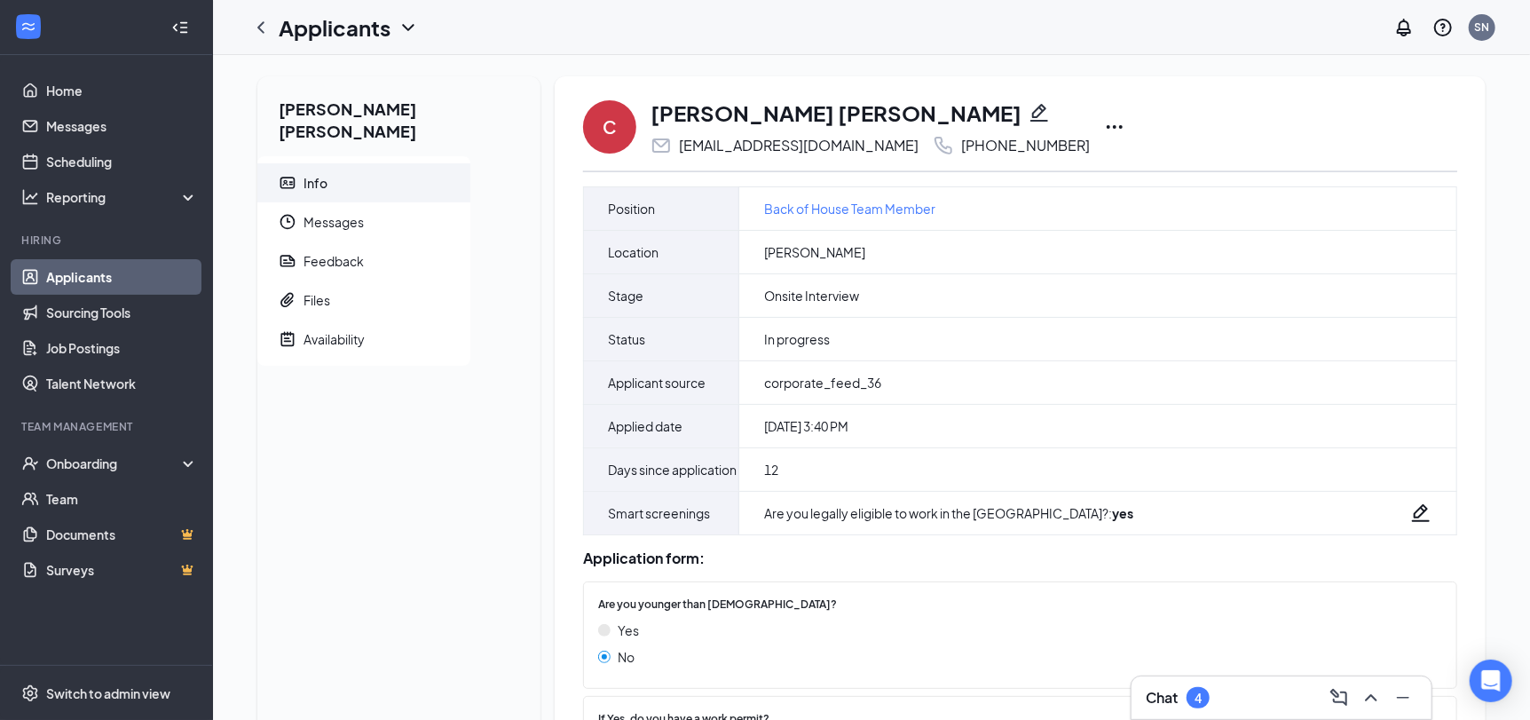
click at [1104, 125] on icon "Ellipses" at bounding box center [1114, 126] width 21 height 21
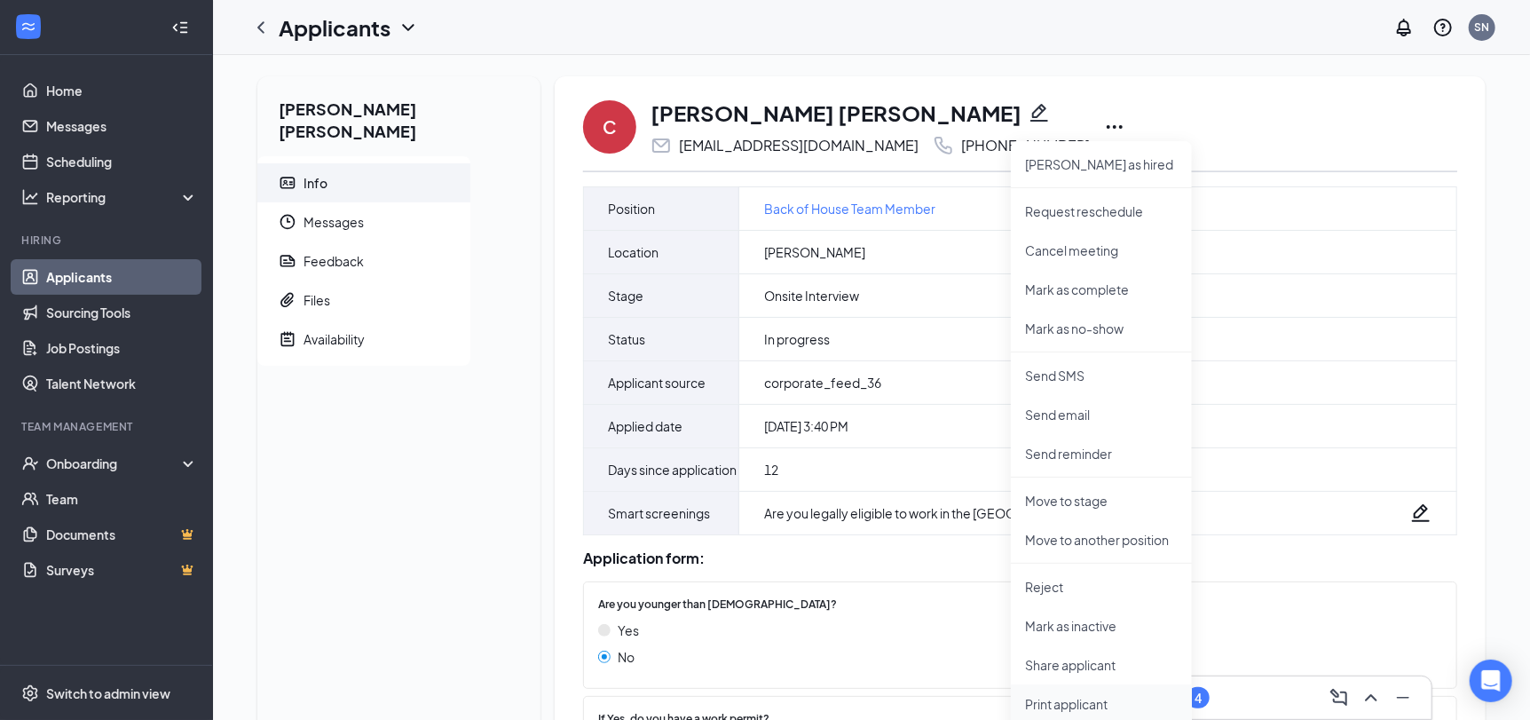
click at [1028, 698] on p "Print applicant" at bounding box center [1101, 704] width 153 height 18
